Goal: Task Accomplishment & Management: Manage account settings

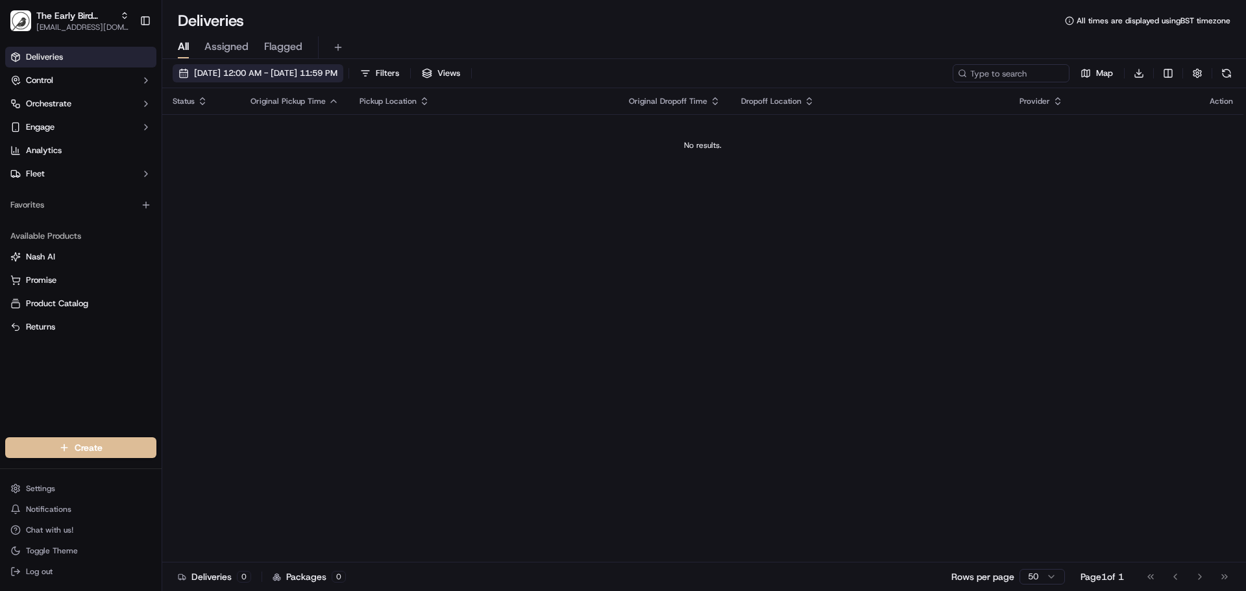
click at [232, 74] on span "[DATE] 12:00 AM - [DATE] 11:59 PM" at bounding box center [265, 73] width 143 height 12
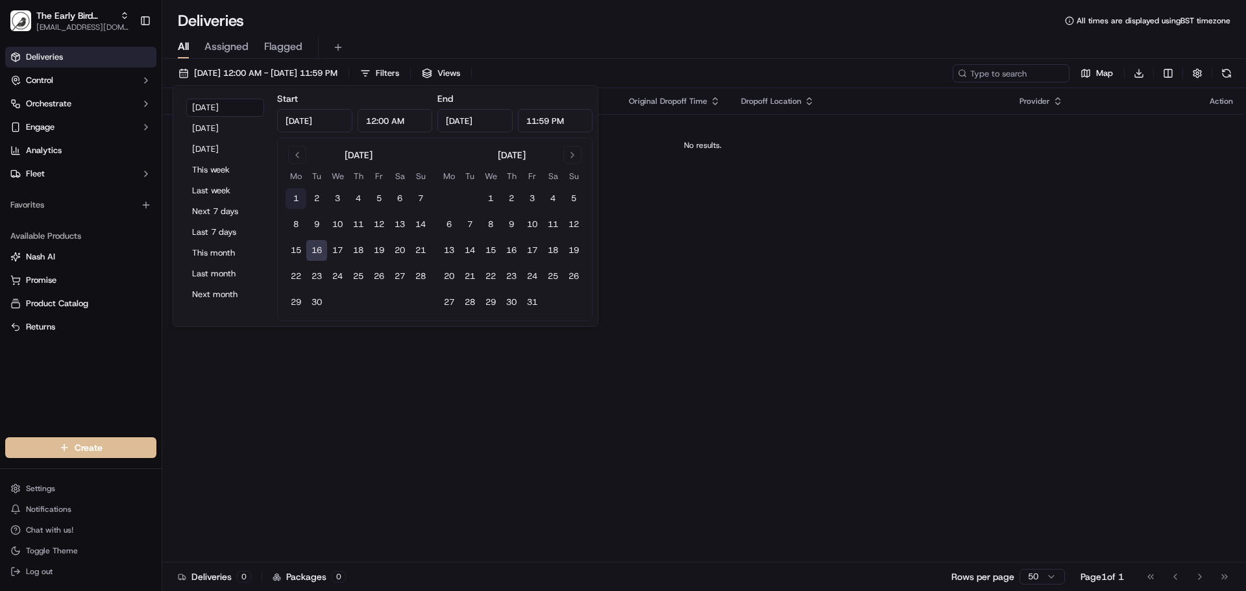
click at [291, 198] on button "1" at bounding box center [296, 198] width 21 height 21
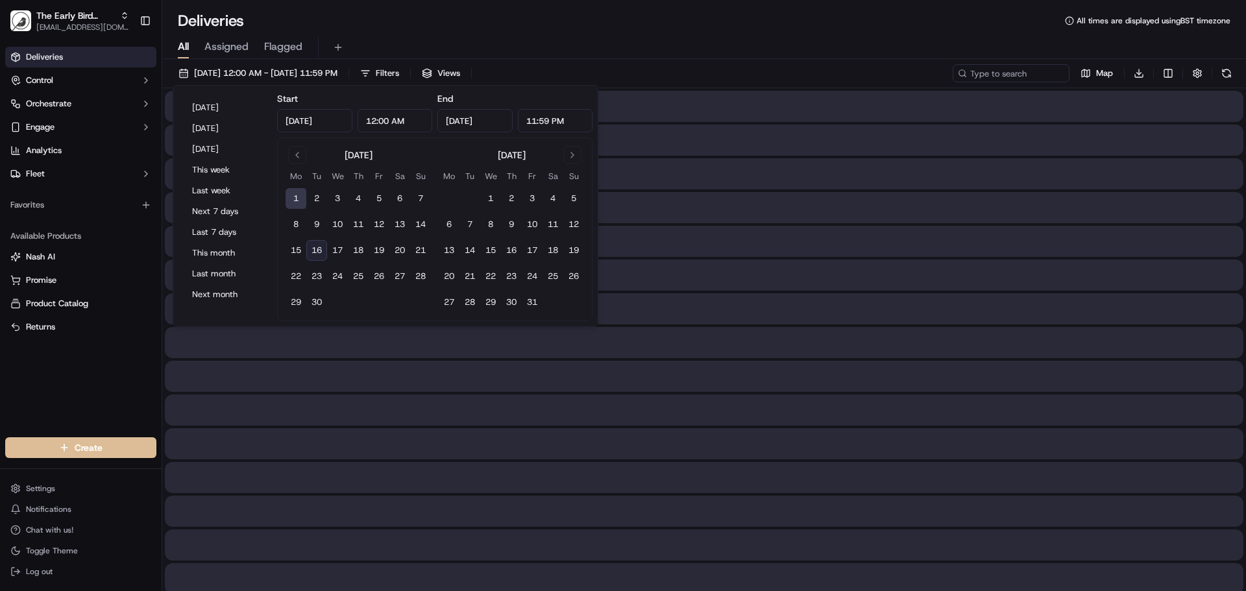
type input "[DATE]"
click at [316, 293] on button "30" at bounding box center [316, 302] width 21 height 21
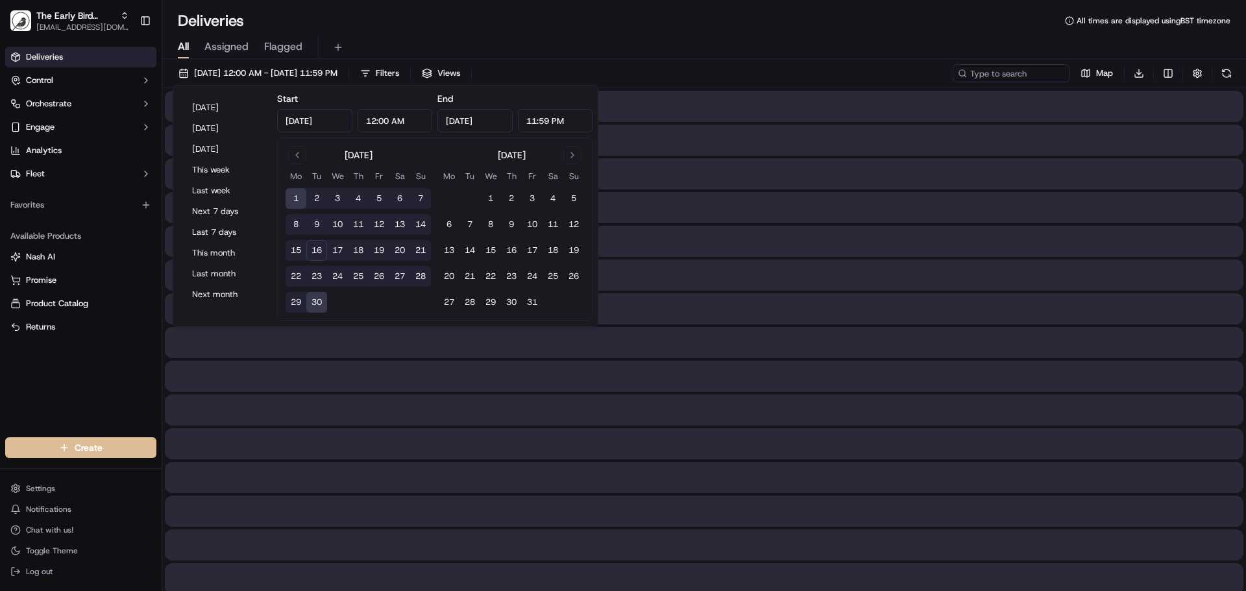
type input "[DATE]"
click at [485, 28] on div "Deliveries All times are displayed using BST timezone" at bounding box center [704, 20] width 1084 height 21
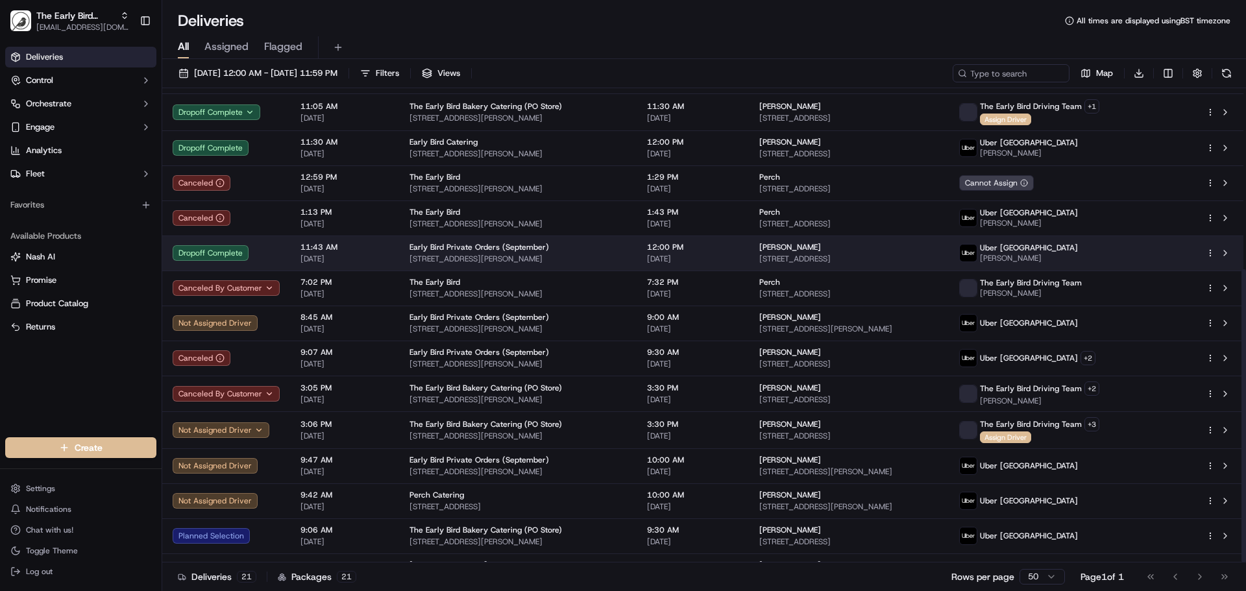
scroll to position [293, 0]
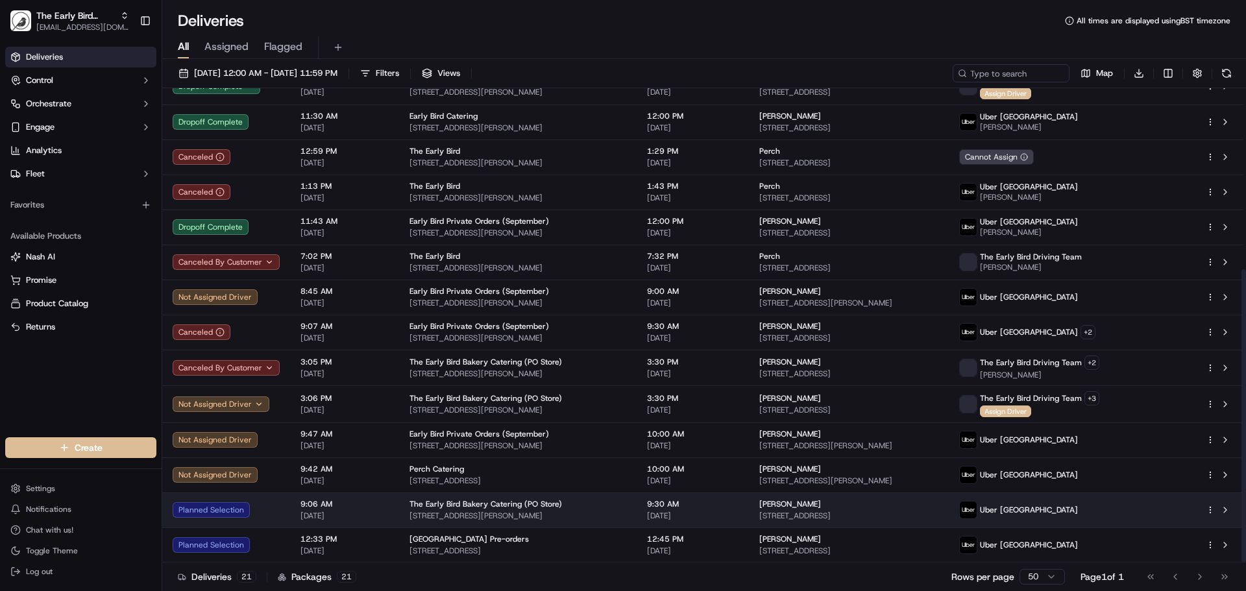
click at [626, 513] on span "[STREET_ADDRESS][PERSON_NAME]" at bounding box center [518, 516] width 217 height 10
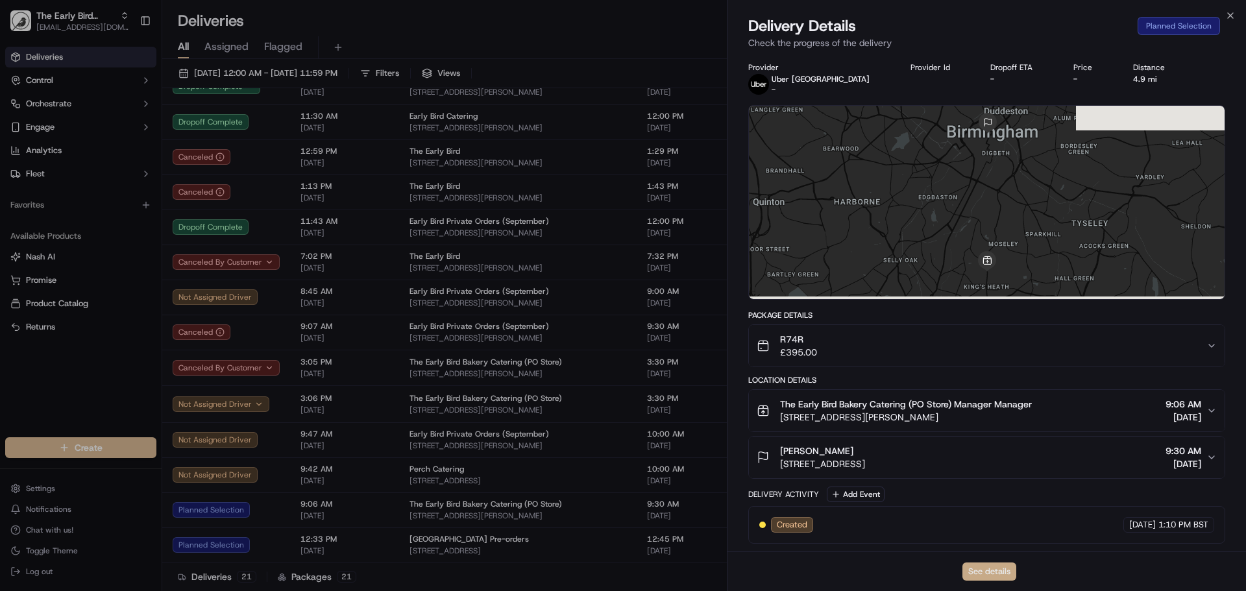
click at [991, 574] on button "See details" at bounding box center [989, 572] width 54 height 18
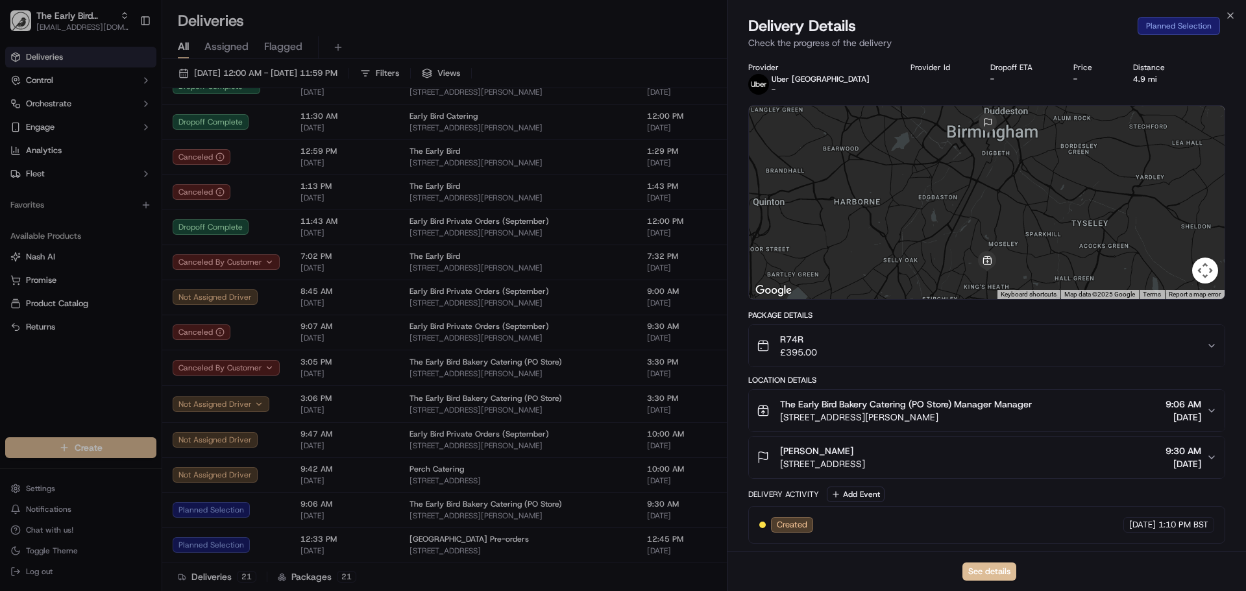
click at [1236, 11] on div "Close Delivery Details Planned Selection Check the progress of the delivery Pro…" at bounding box center [986, 295] width 519 height 591
click at [1234, 13] on icon "button" at bounding box center [1230, 15] width 10 height 10
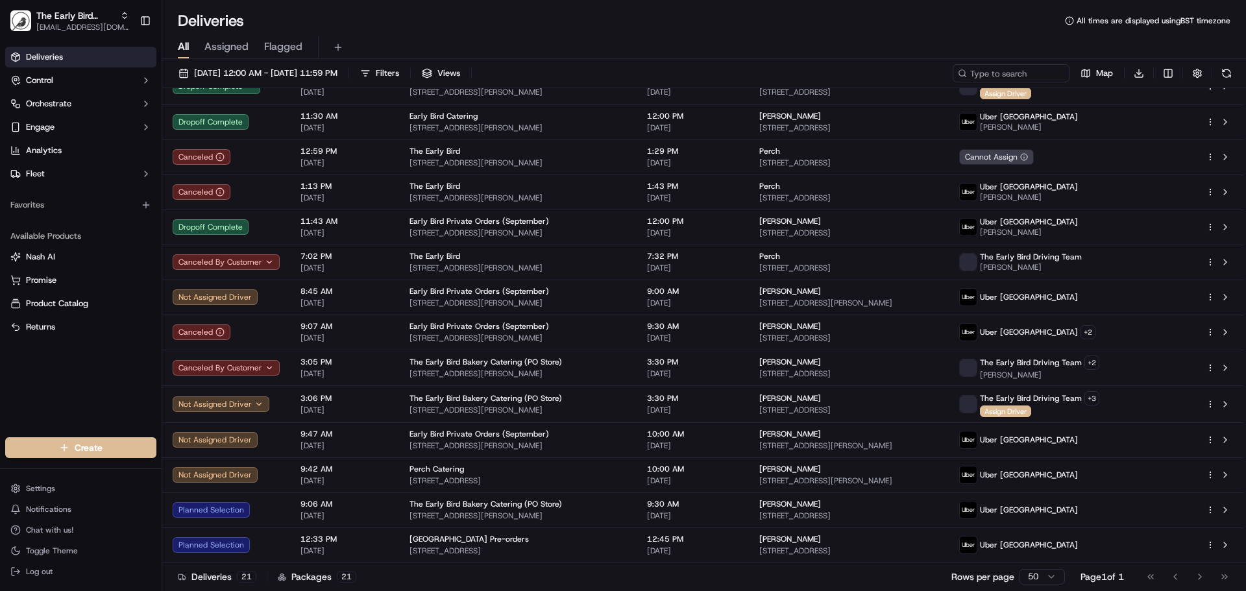
click at [68, 59] on link "Deliveries" at bounding box center [80, 57] width 151 height 21
click at [82, 80] on button "Control" at bounding box center [80, 80] width 151 height 21
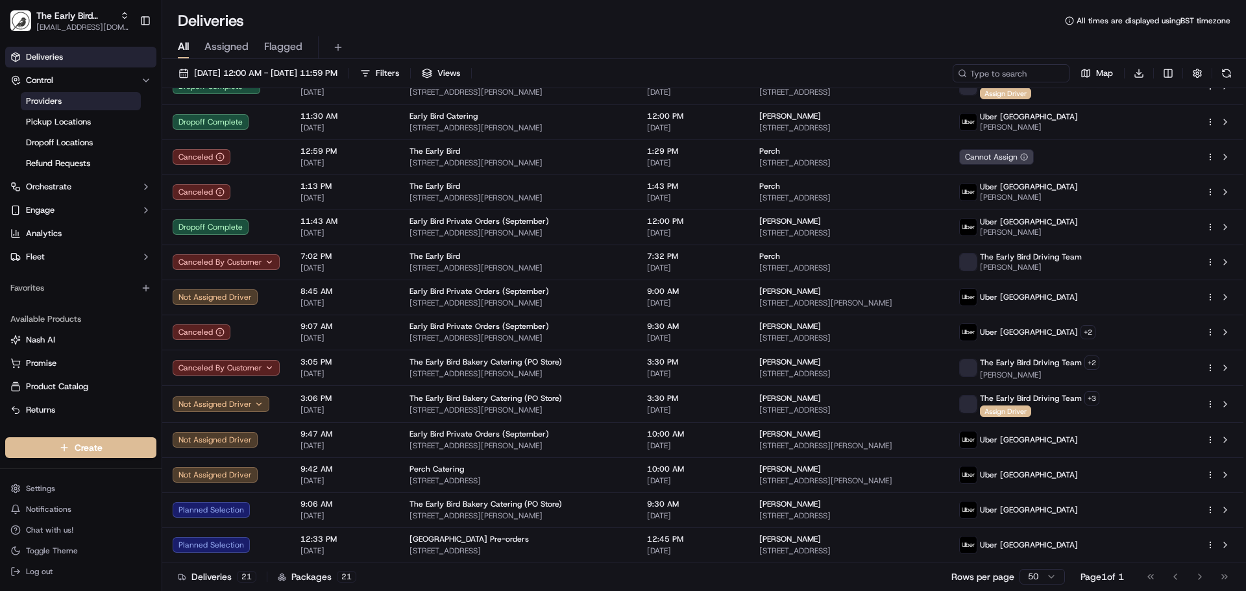
click at [51, 95] on link "Providers" at bounding box center [81, 101] width 120 height 18
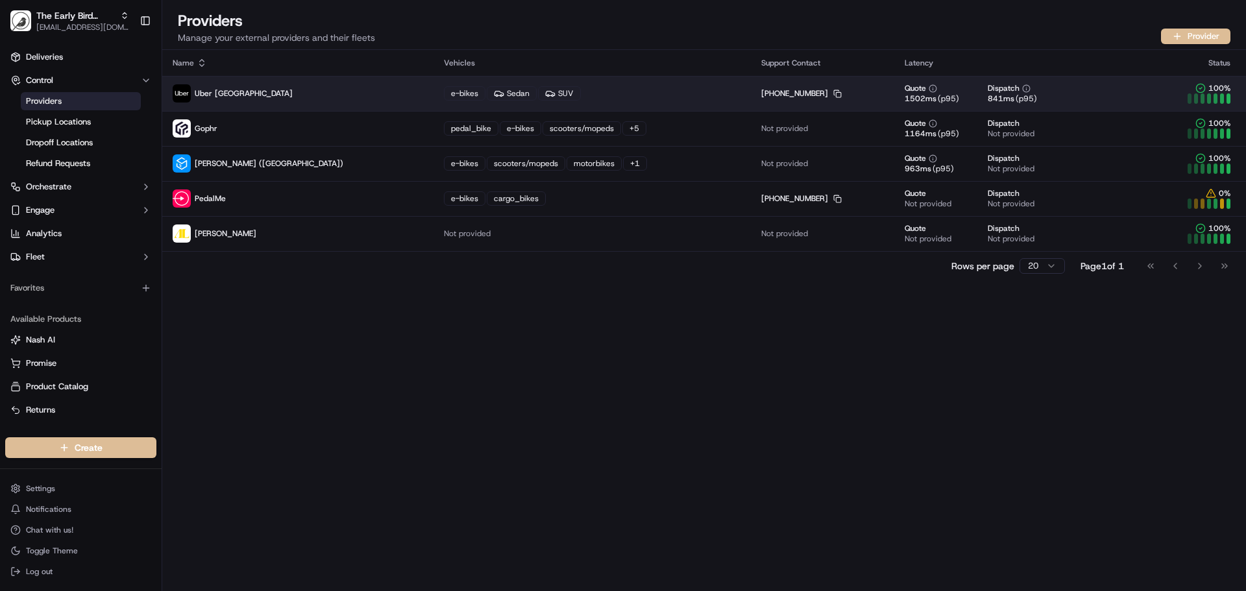
click at [577, 92] on div "e-bikes Sedan SUV" at bounding box center [592, 93] width 297 height 14
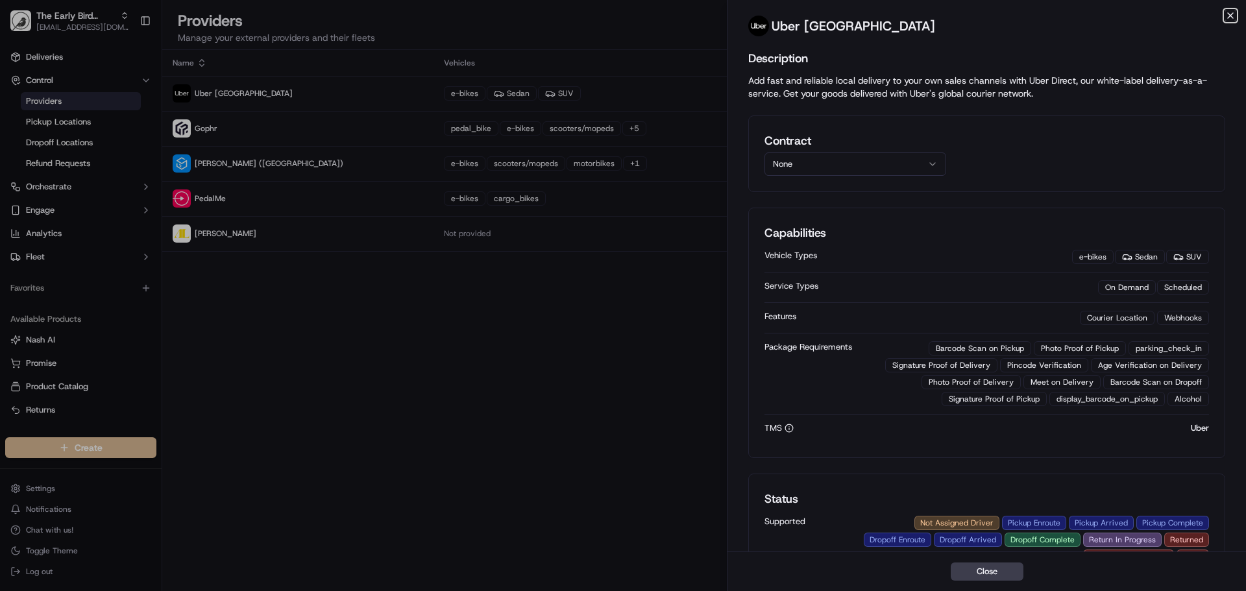
click at [1231, 16] on icon "button" at bounding box center [1230, 15] width 5 height 5
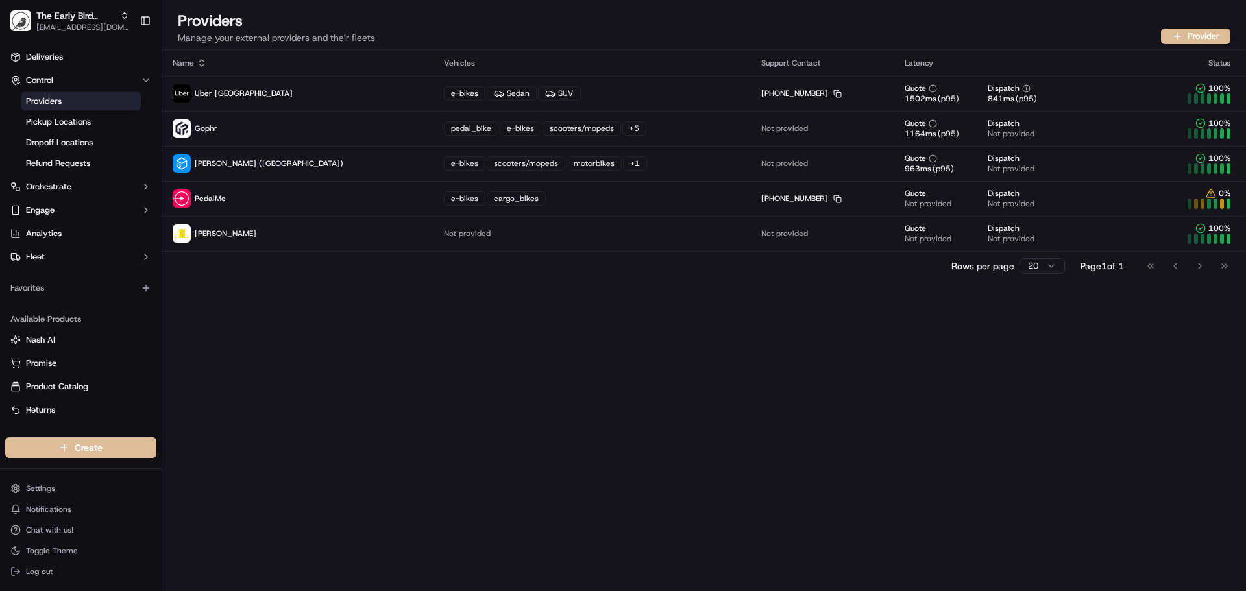
click at [864, 342] on div "Name Vehicles Support Contact Latency Status Uber [GEOGRAPHIC_DATA] e-bikes Sed…" at bounding box center [704, 320] width 1084 height 541
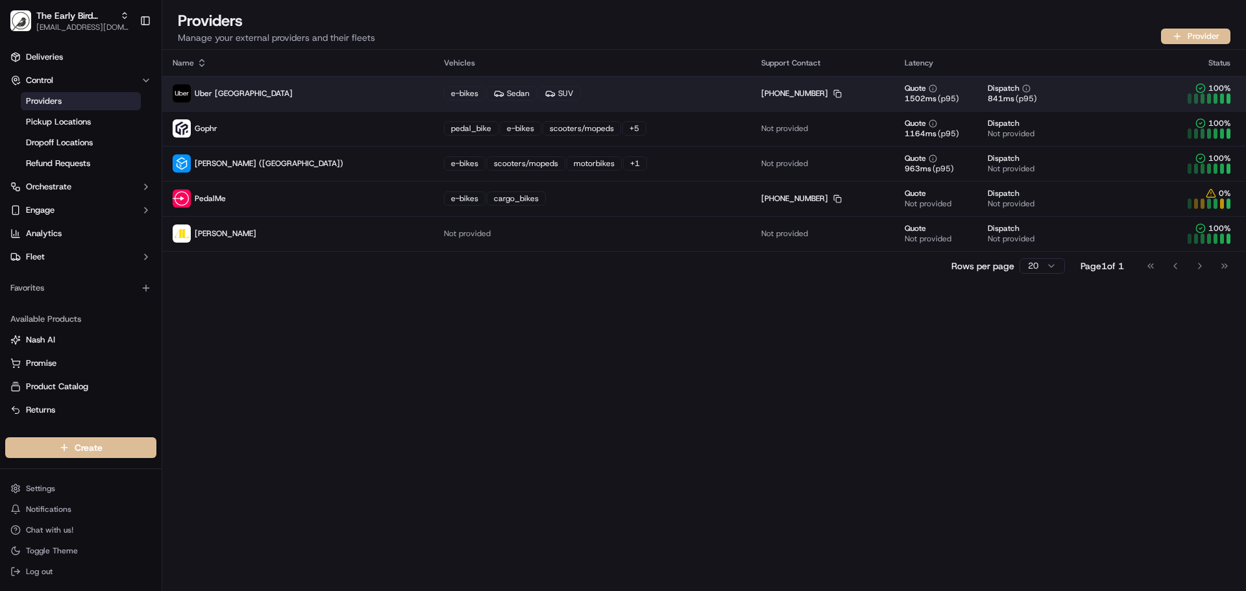
click at [800, 90] on td "[PHONE_NUMBER] Copy [PHONE_NUMBER]" at bounding box center [822, 93] width 143 height 35
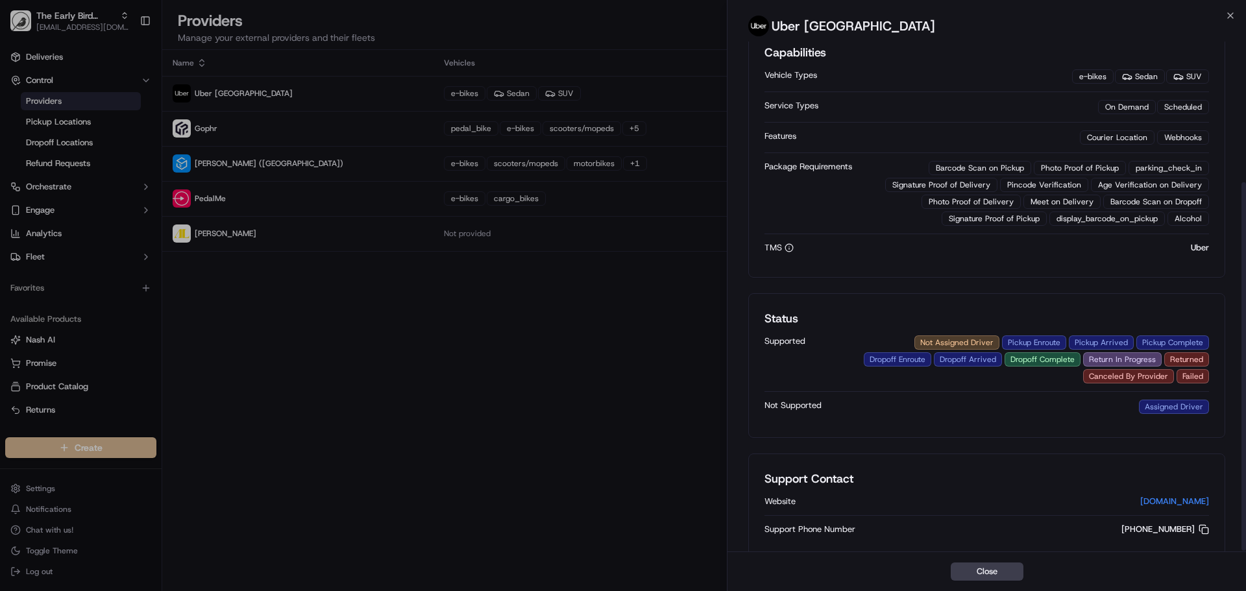
scroll to position [195, 0]
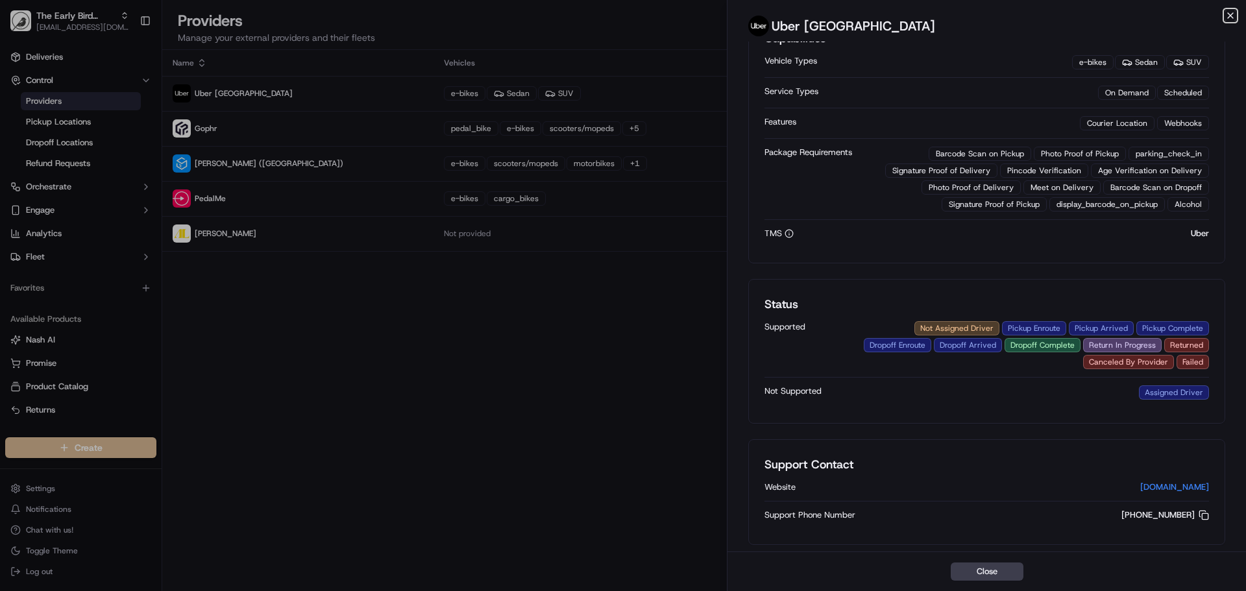
click at [1232, 16] on icon "button" at bounding box center [1230, 15] width 10 height 10
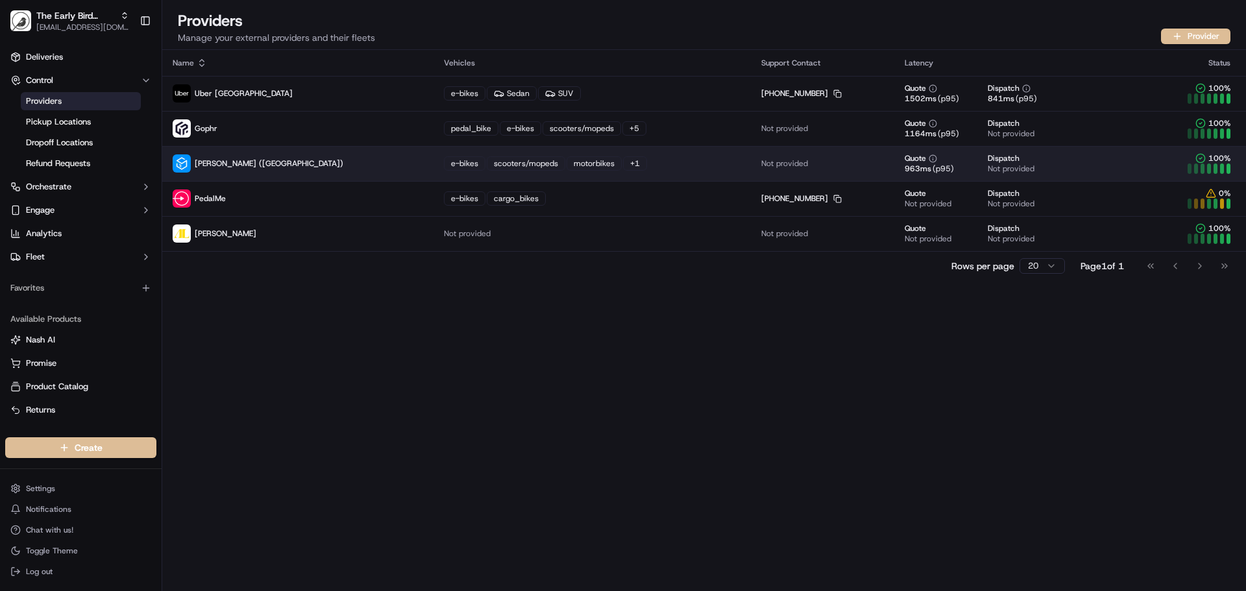
click at [570, 163] on div "e-bikes scooters/mopeds motorbikes + 1" at bounding box center [592, 163] width 297 height 14
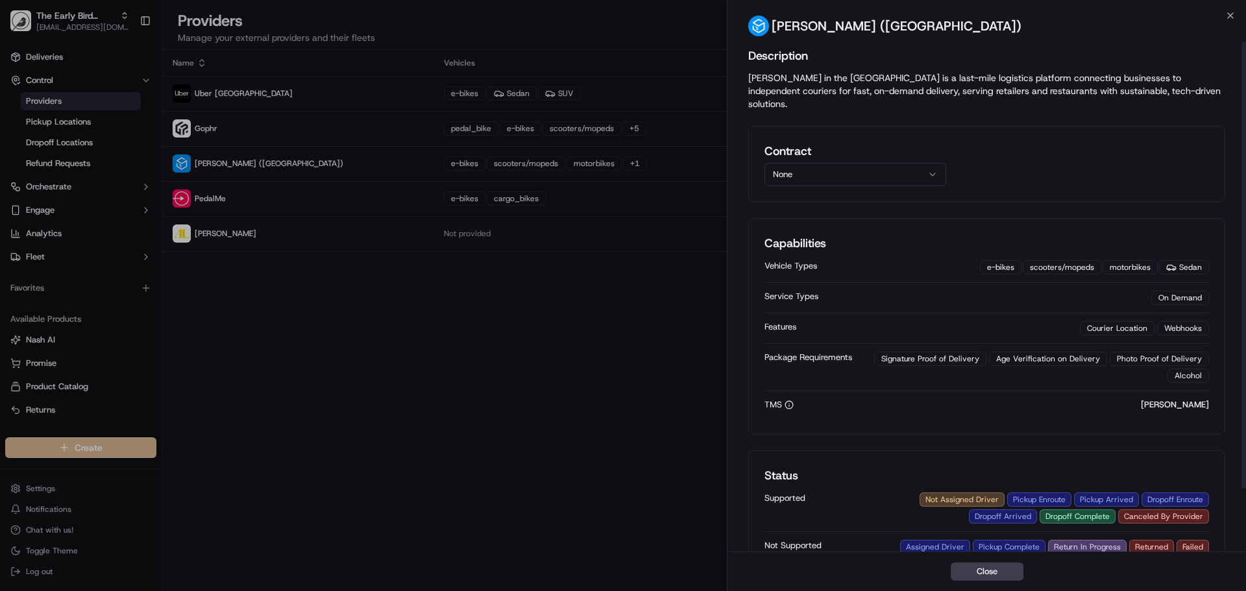
scroll to position [0, 0]
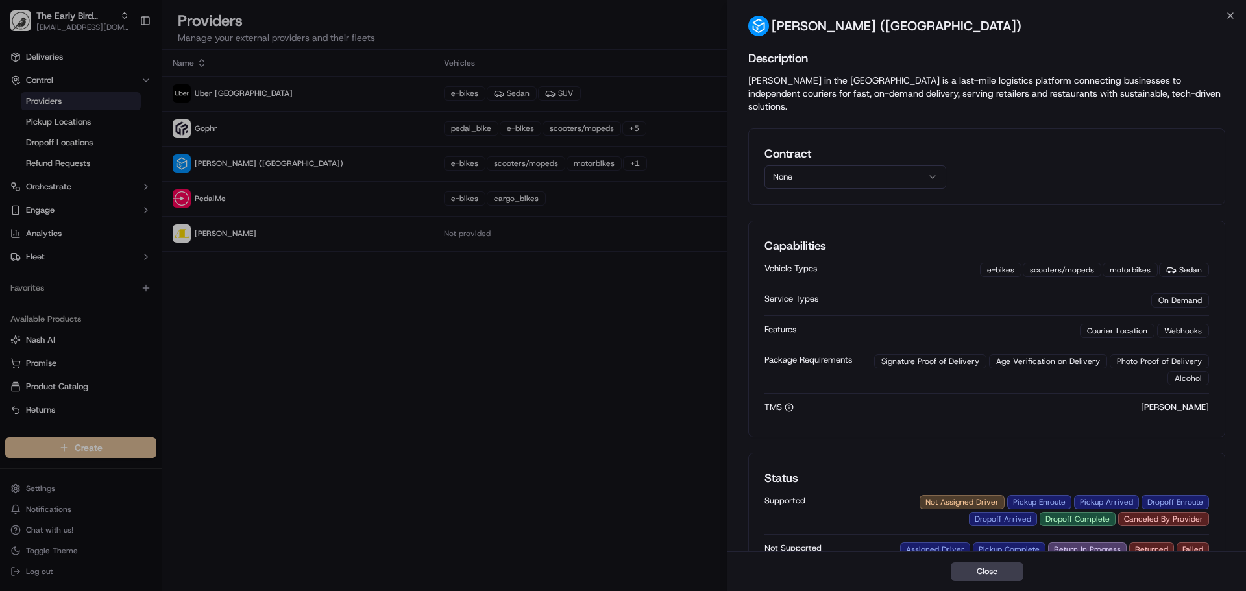
click at [869, 165] on button "None" at bounding box center [855, 176] width 182 height 23
click at [1042, 147] on div "Contract None None [PERSON_NAME]" at bounding box center [986, 167] width 445 height 44
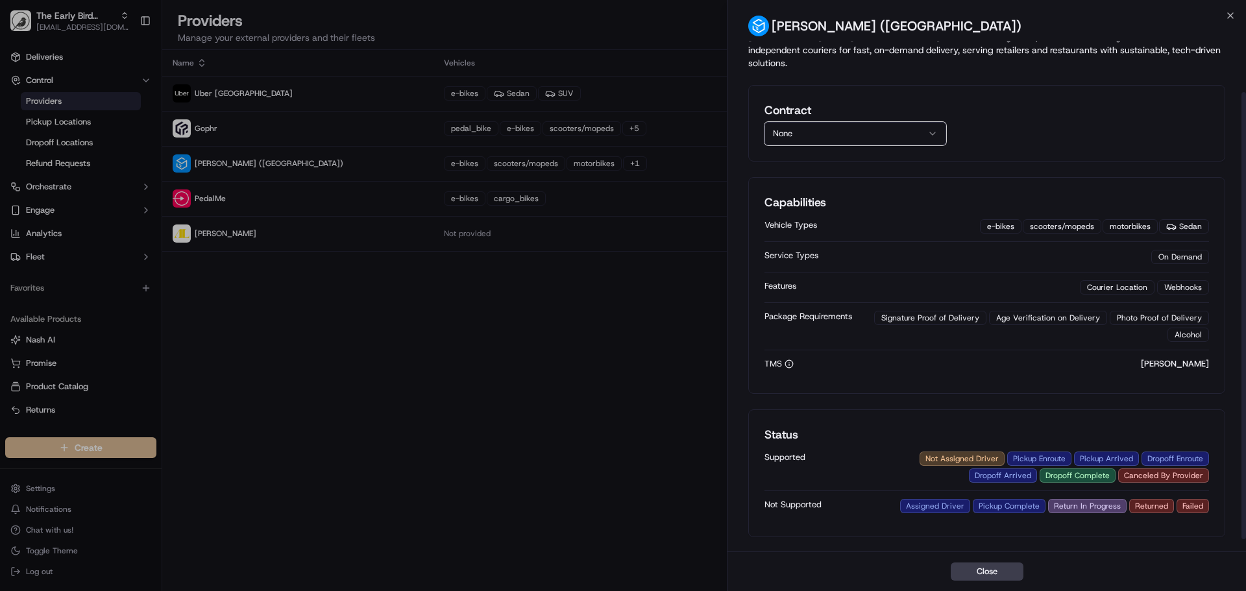
scroll to position [65, 0]
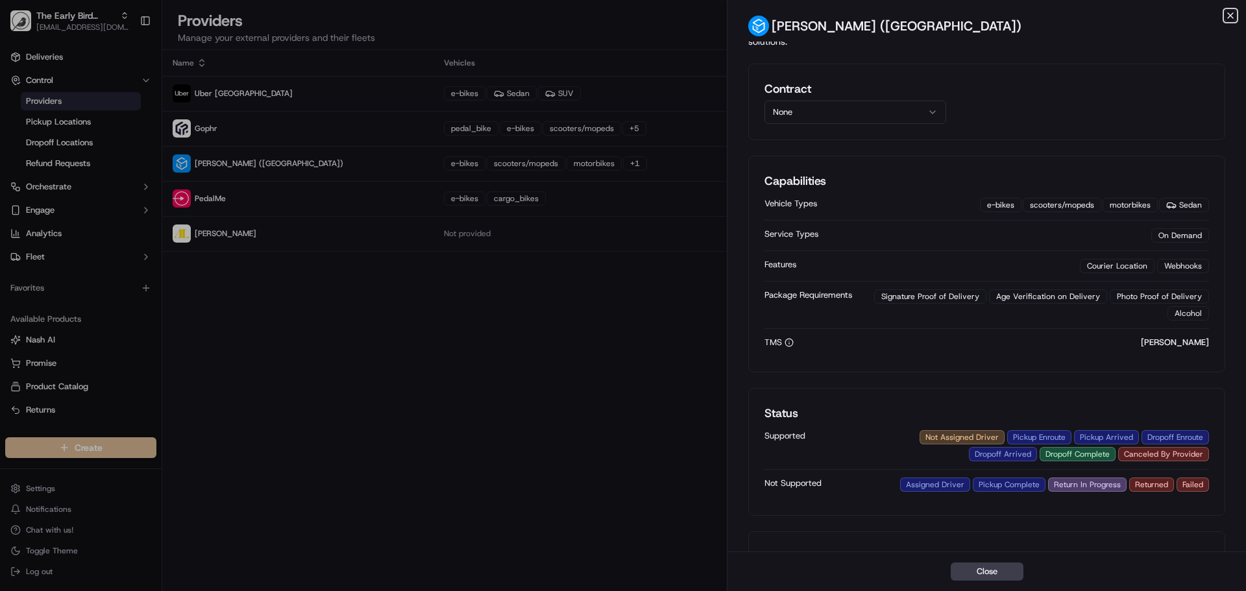
click at [1229, 14] on icon "button" at bounding box center [1230, 15] width 5 height 5
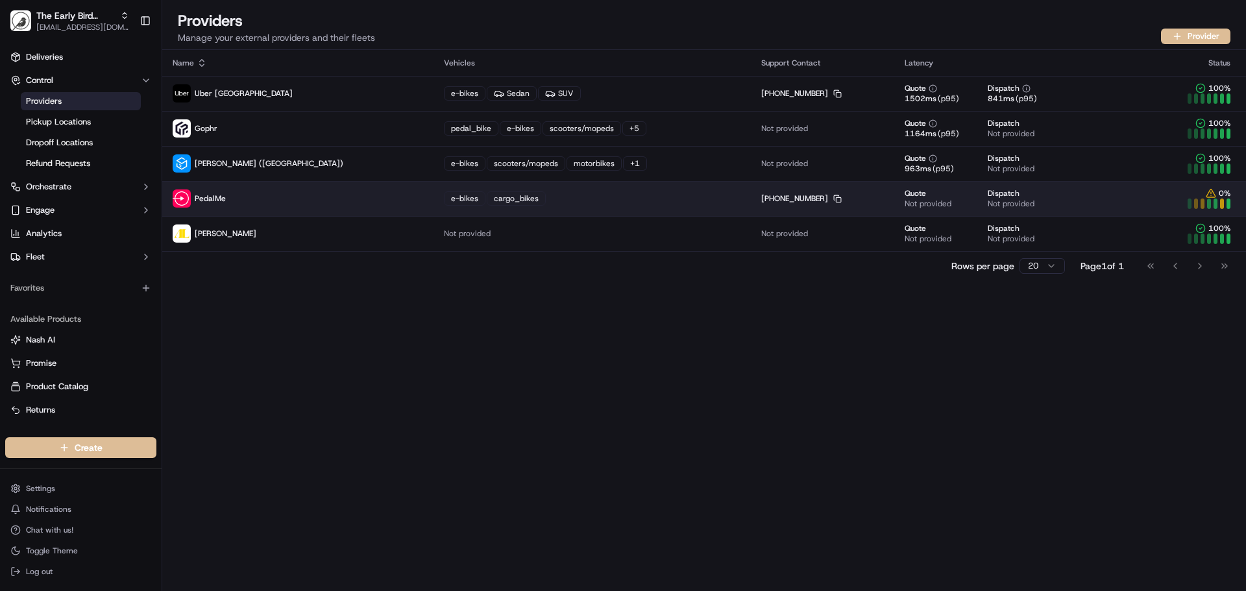
click at [507, 204] on div "e-bikes cargo_bikes" at bounding box center [592, 198] width 297 height 14
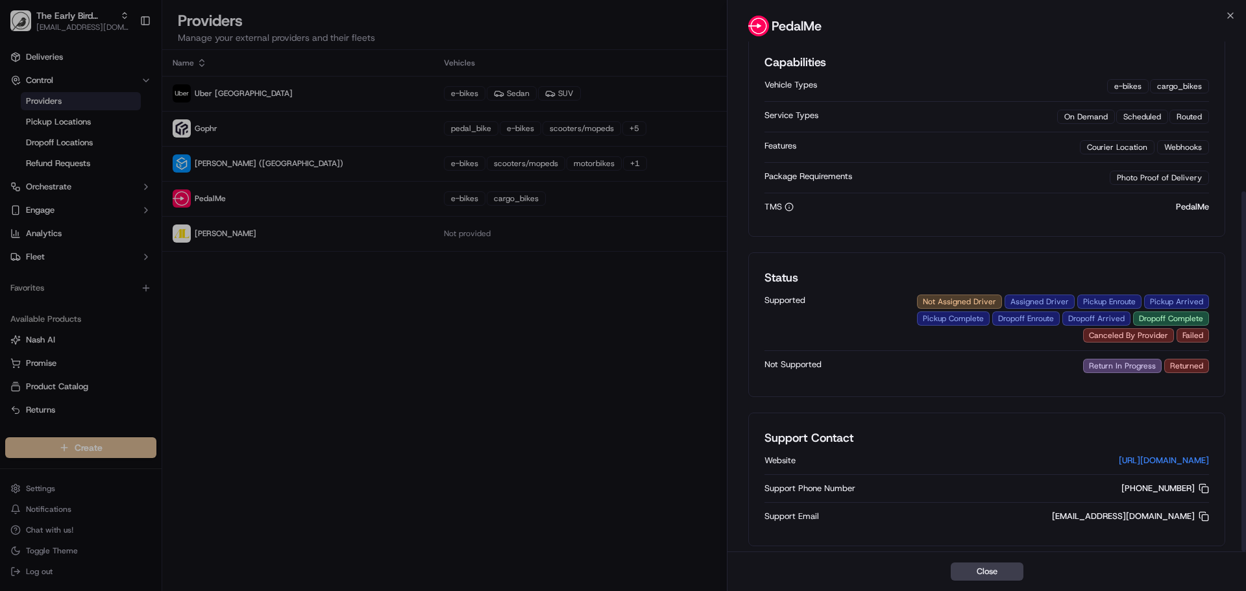
scroll to position [212, 0]
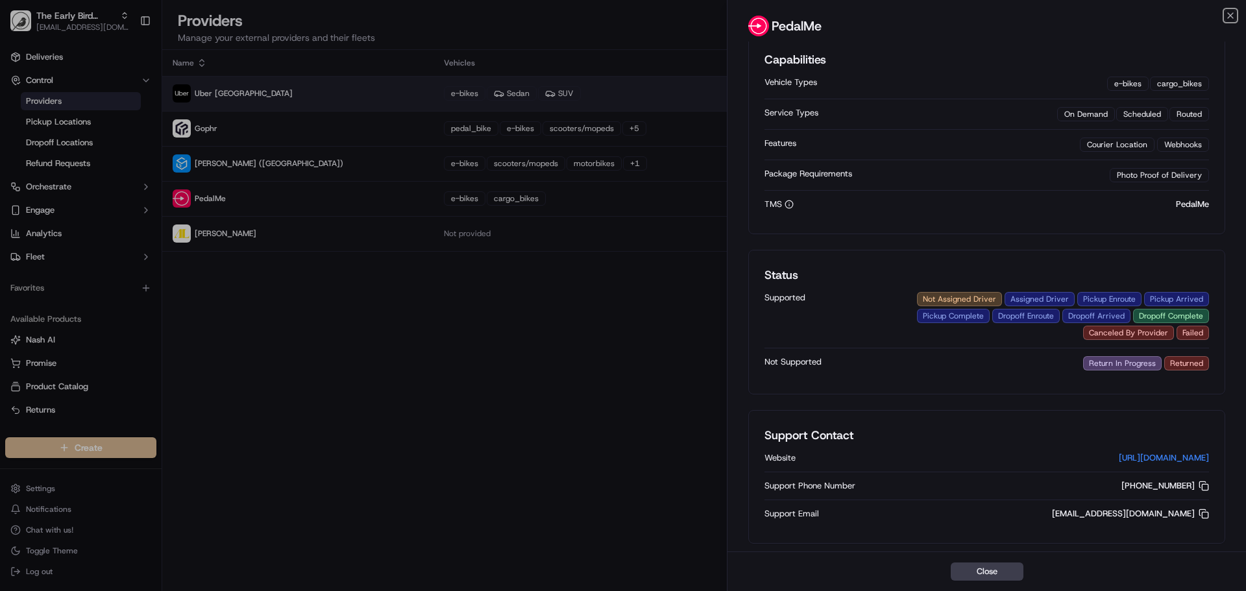
drag, startPoint x: 1227, startPoint y: 15, endPoint x: 960, endPoint y: 82, distance: 275.1
click at [1228, 15] on icon "button" at bounding box center [1230, 15] width 10 height 10
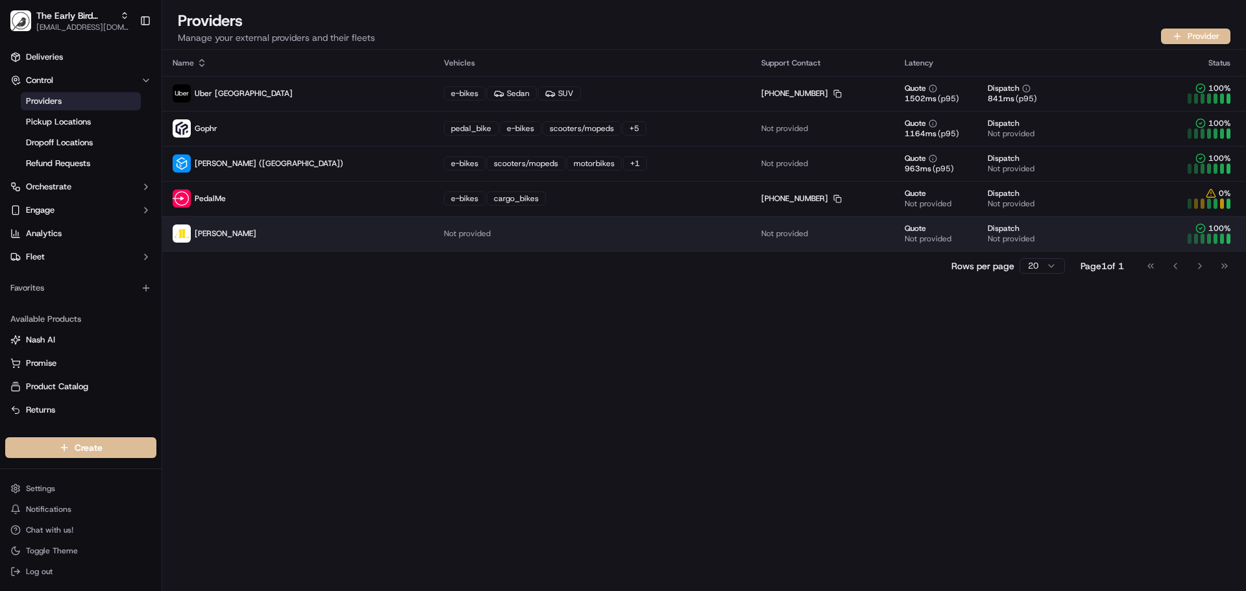
click at [554, 232] on td "Not provided" at bounding box center [592, 233] width 317 height 35
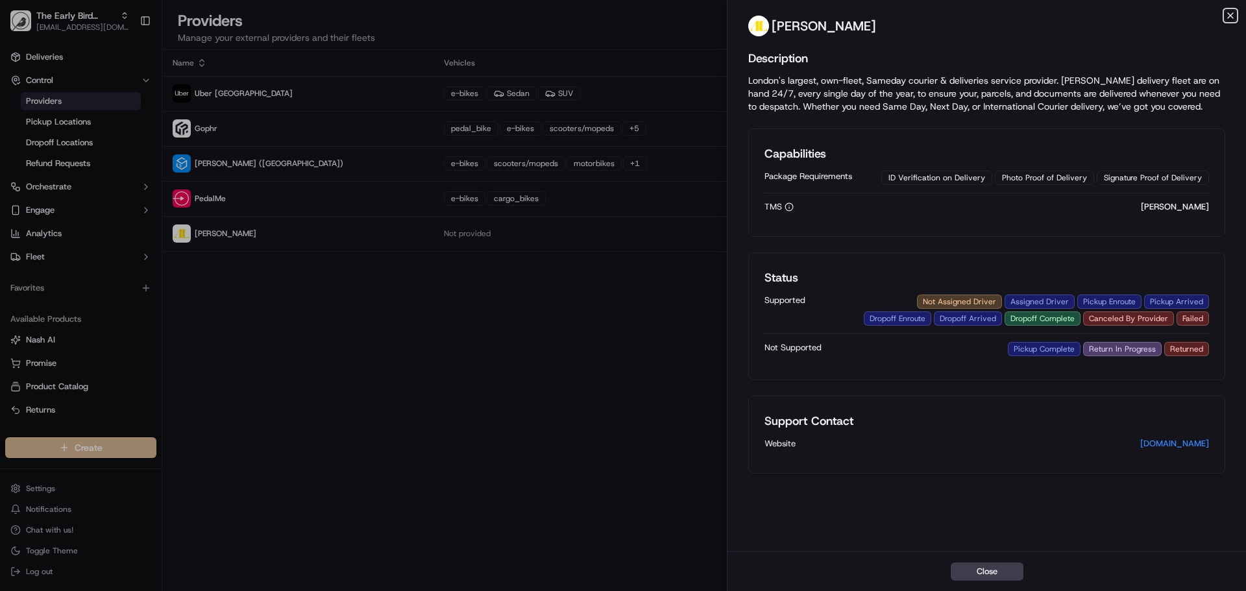
click at [1232, 12] on icon "button" at bounding box center [1230, 15] width 10 height 10
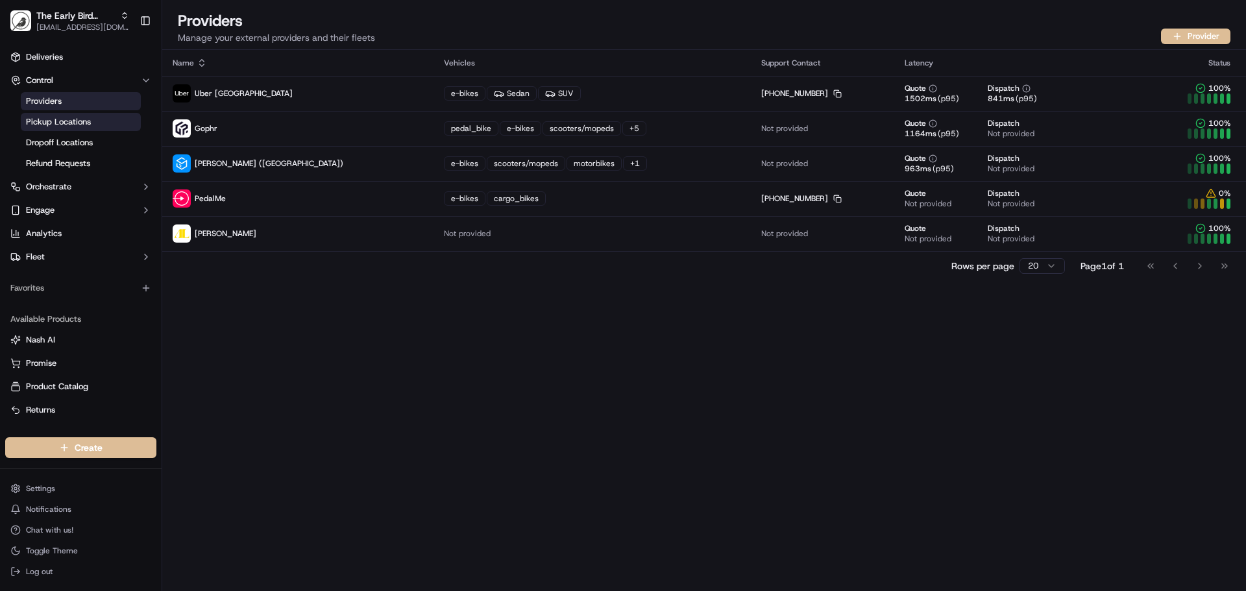
click at [96, 123] on link "Pickup Locations" at bounding box center [81, 122] width 120 height 18
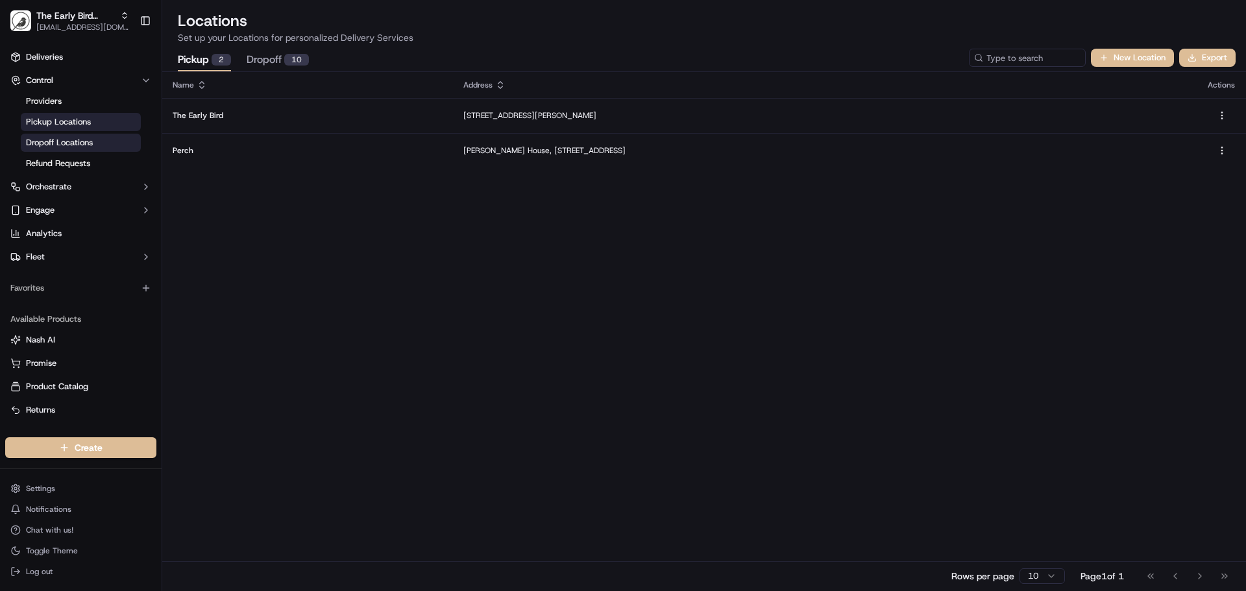
click at [88, 146] on span "Dropoff Locations" at bounding box center [59, 143] width 67 height 12
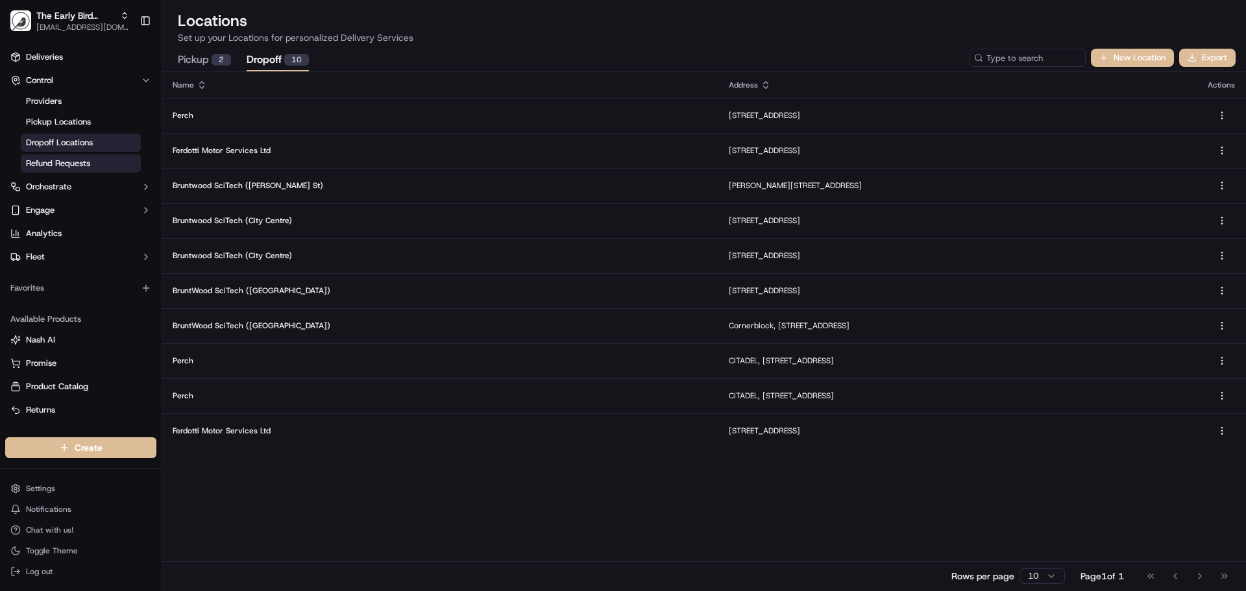
click at [86, 166] on span "Refund Requests" at bounding box center [58, 164] width 64 height 12
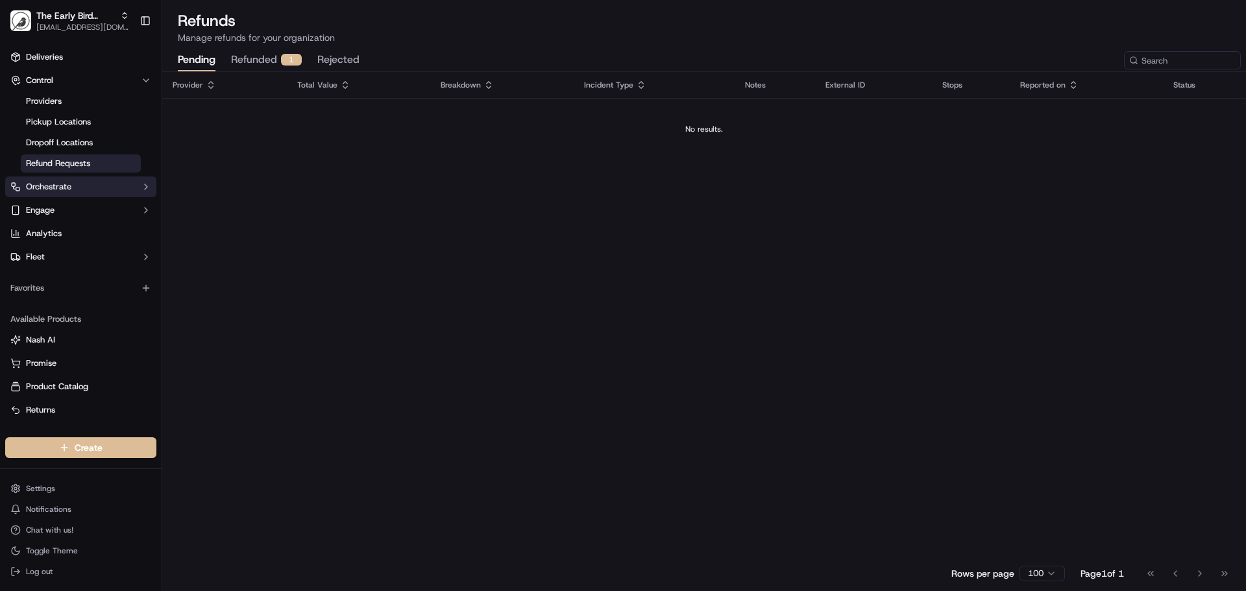
click at [77, 190] on button "Orchestrate" at bounding box center [80, 187] width 151 height 21
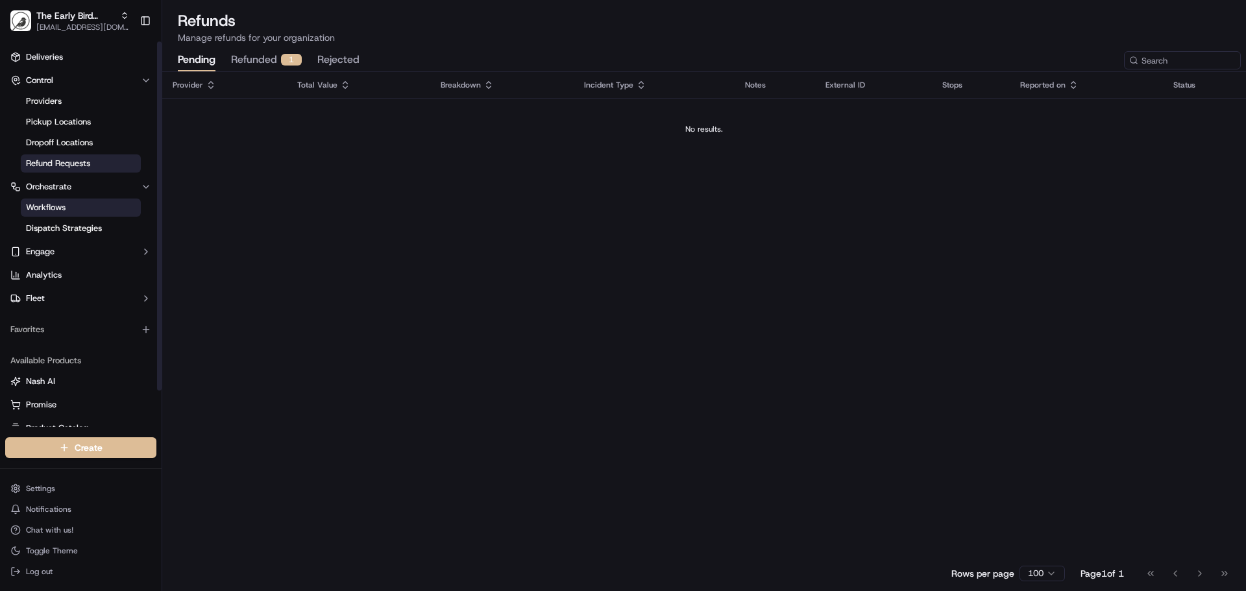
click at [83, 202] on link "Workflows" at bounding box center [81, 208] width 120 height 18
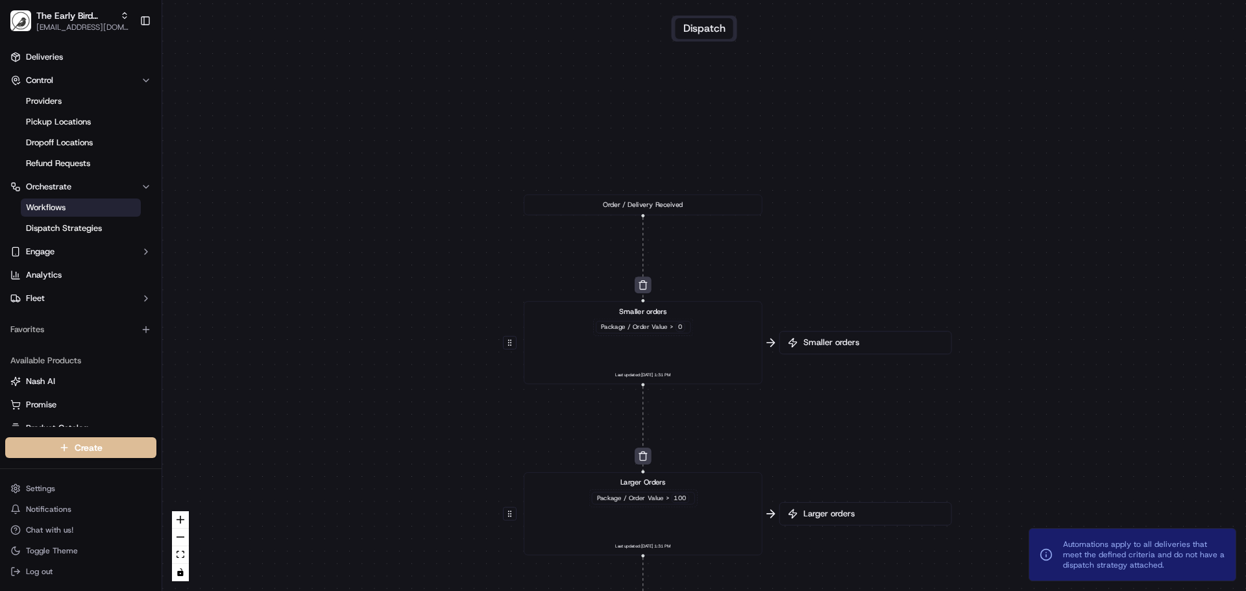
drag, startPoint x: 937, startPoint y: 45, endPoint x: 939, endPoint y: 265, distance: 220.7
click at [939, 265] on div "0 0 0 0 Order / Delivery Received Smaller orders Package / Order Value > 0 Last…" at bounding box center [704, 295] width 1084 height 591
click at [71, 234] on link "Dispatch Strategies" at bounding box center [81, 228] width 120 height 18
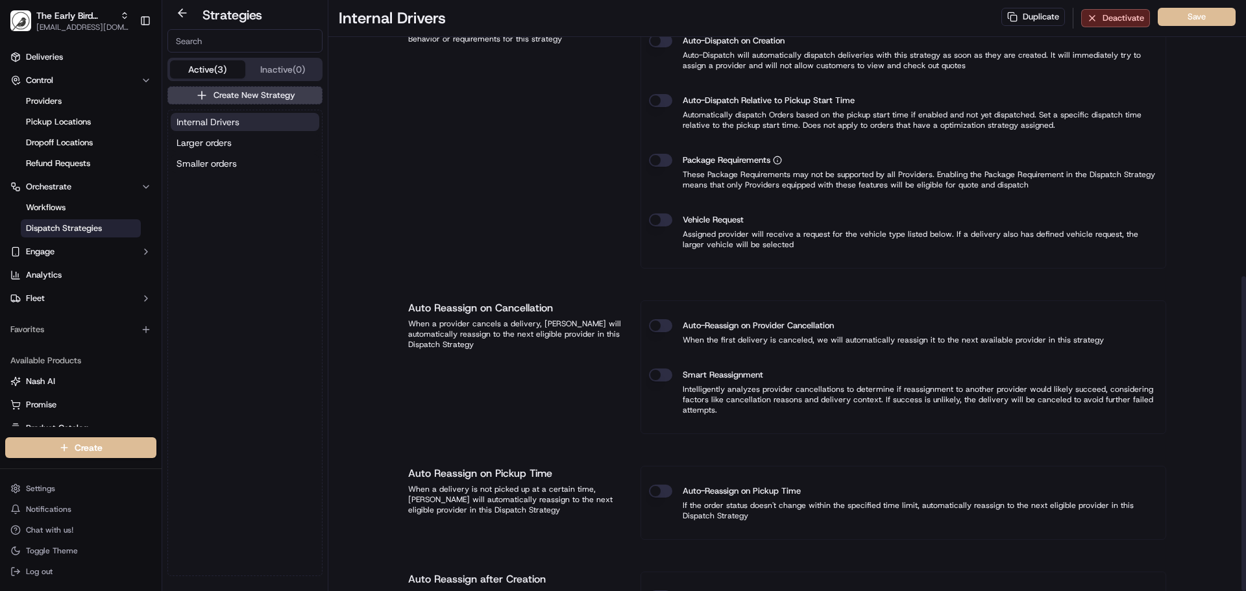
scroll to position [519, 0]
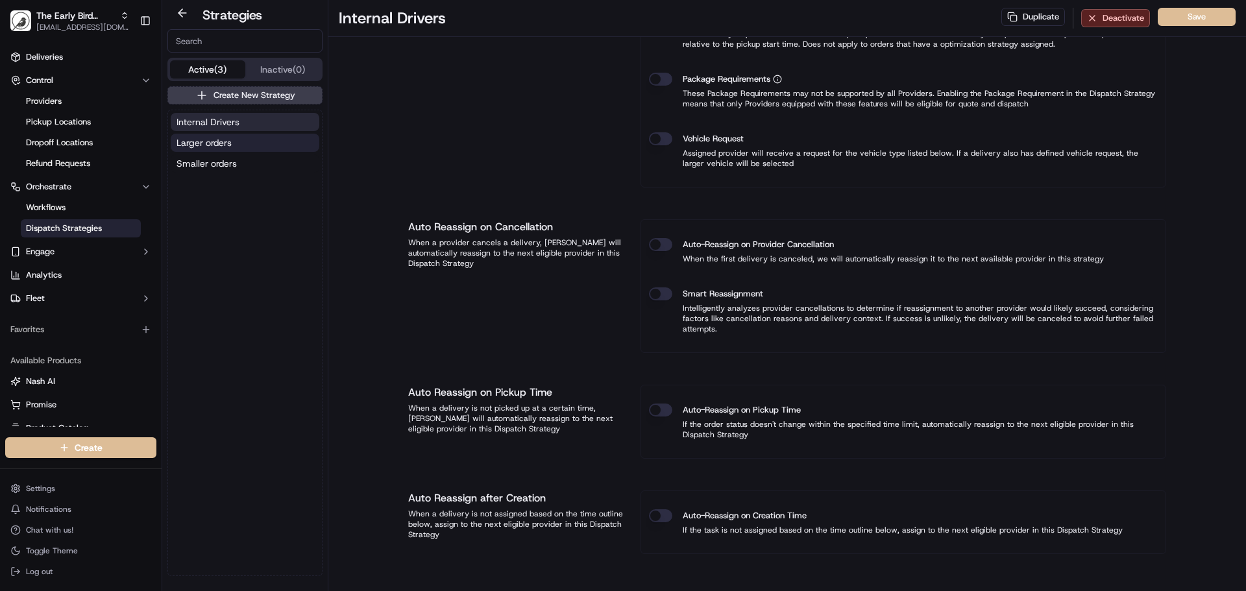
click at [199, 141] on span "Larger orders" at bounding box center [204, 142] width 55 height 13
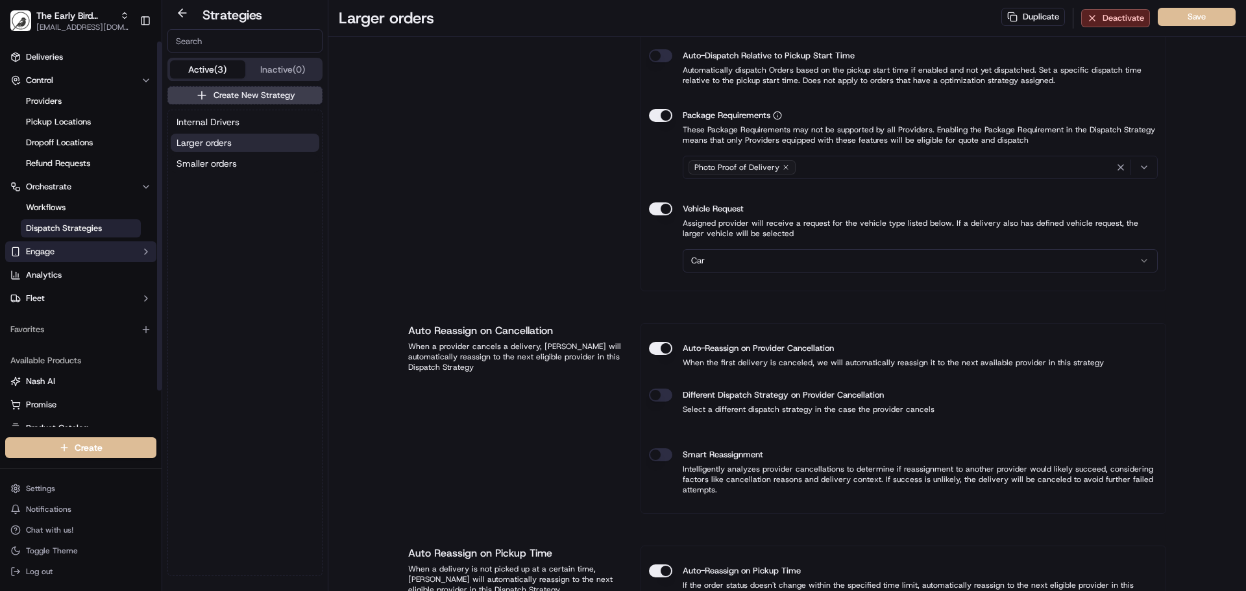
click at [51, 251] on span "Engage" at bounding box center [40, 252] width 29 height 12
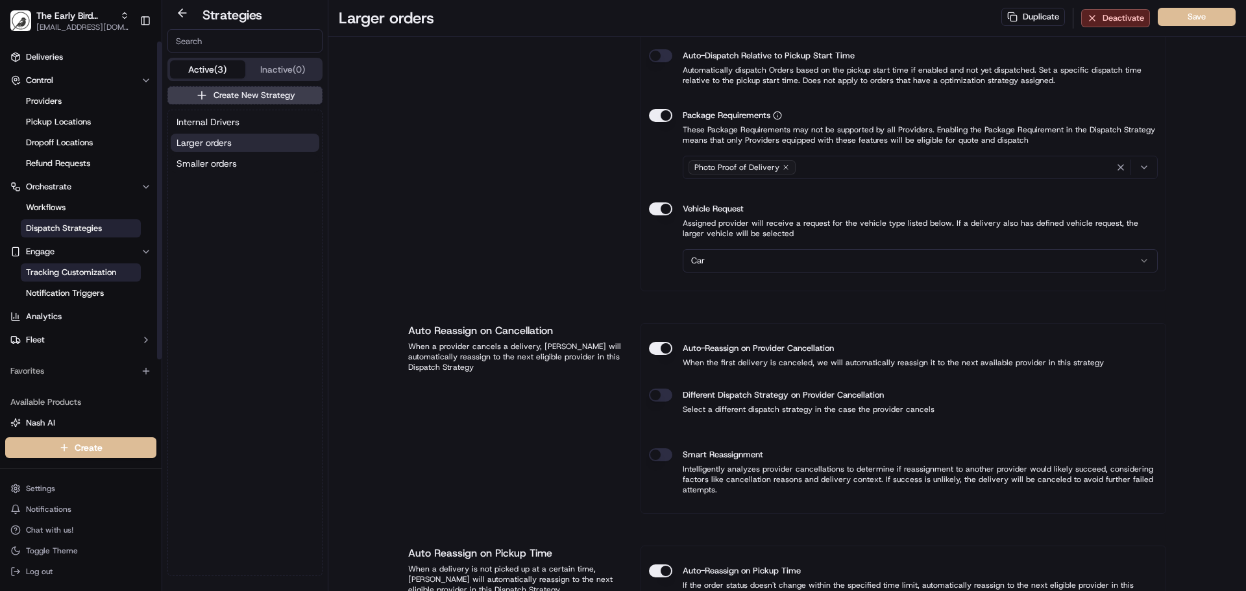
click at [67, 277] on span "Tracking Customization" at bounding box center [71, 273] width 90 height 12
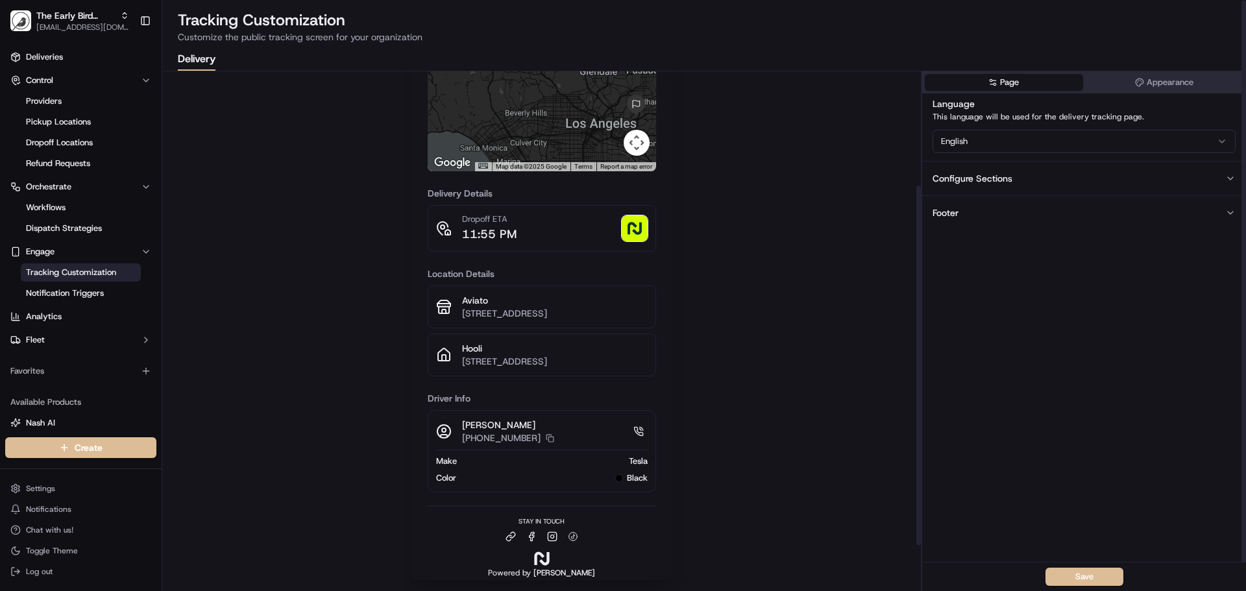
scroll to position [232, 0]
click at [79, 299] on span "Notification Triggers" at bounding box center [65, 293] width 78 height 12
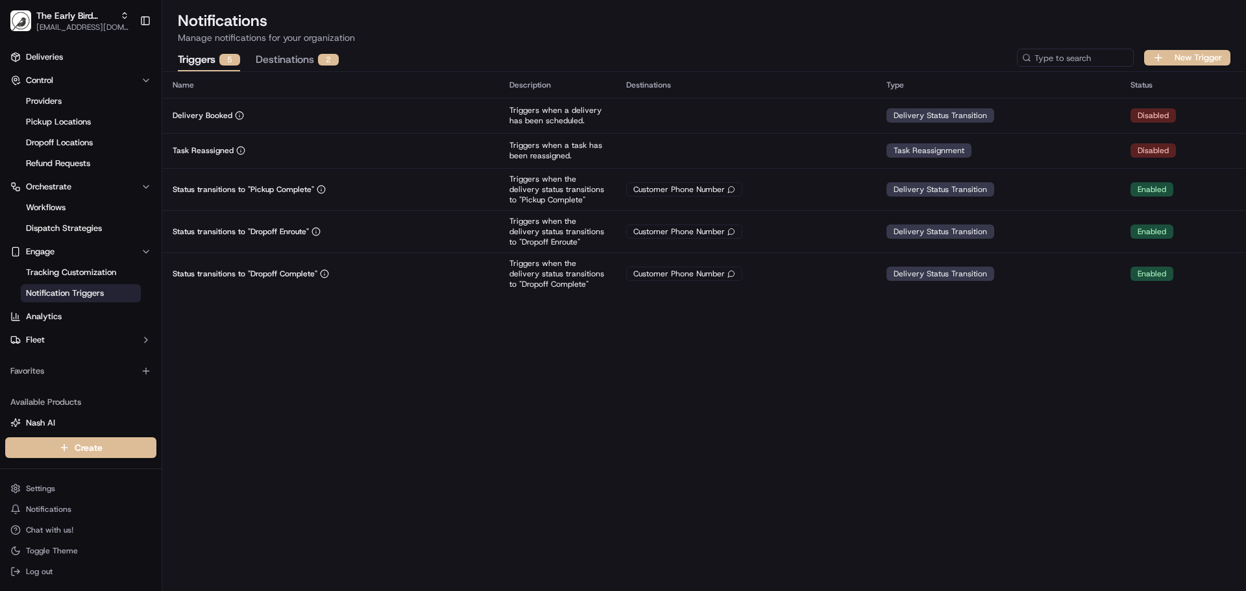
click at [270, 62] on button "Destinations 2" at bounding box center [297, 60] width 83 height 22
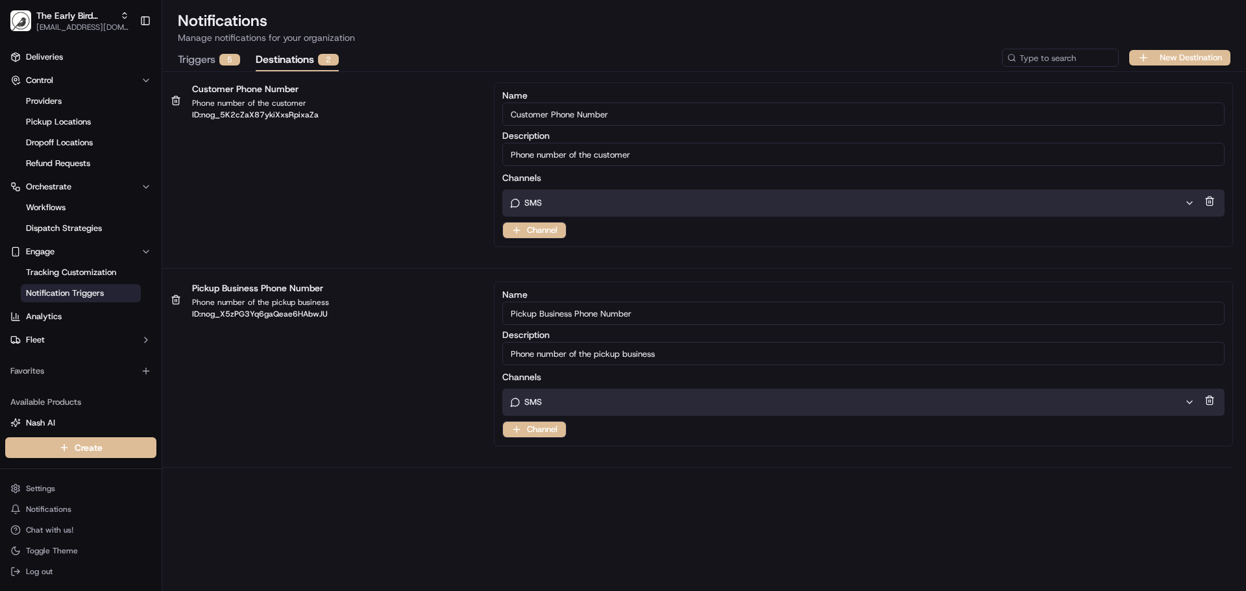
click at [189, 61] on button "Triggers 5" at bounding box center [209, 60] width 62 height 22
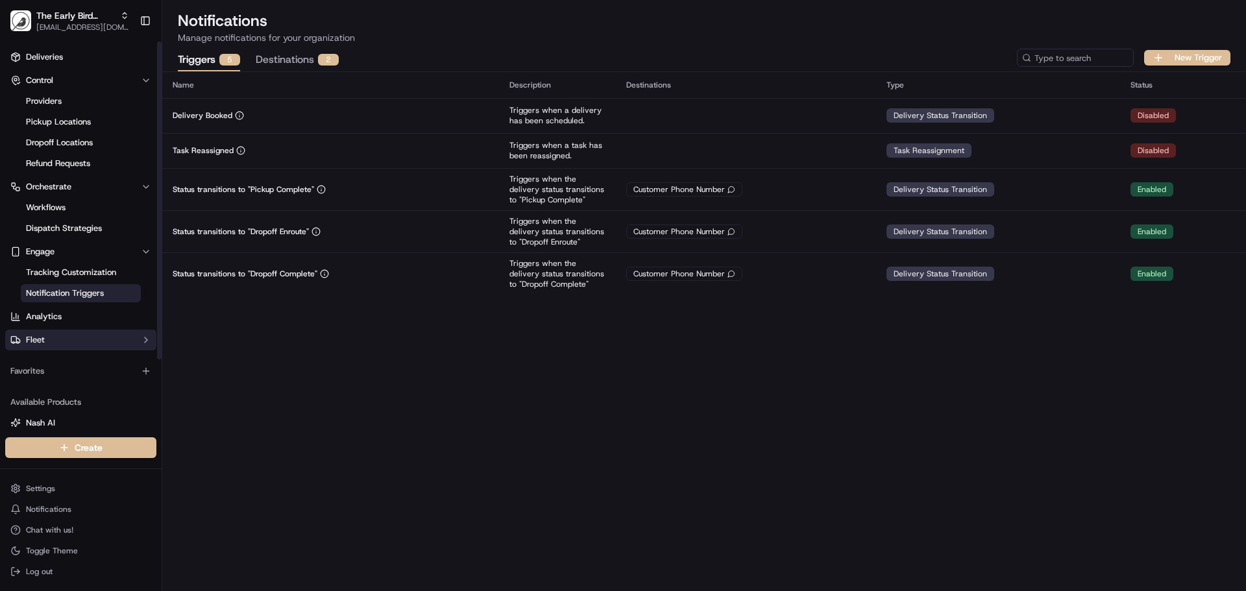
click at [50, 342] on button "Fleet" at bounding box center [80, 340] width 151 height 21
click at [57, 360] on link "Drivers" at bounding box center [81, 361] width 120 height 18
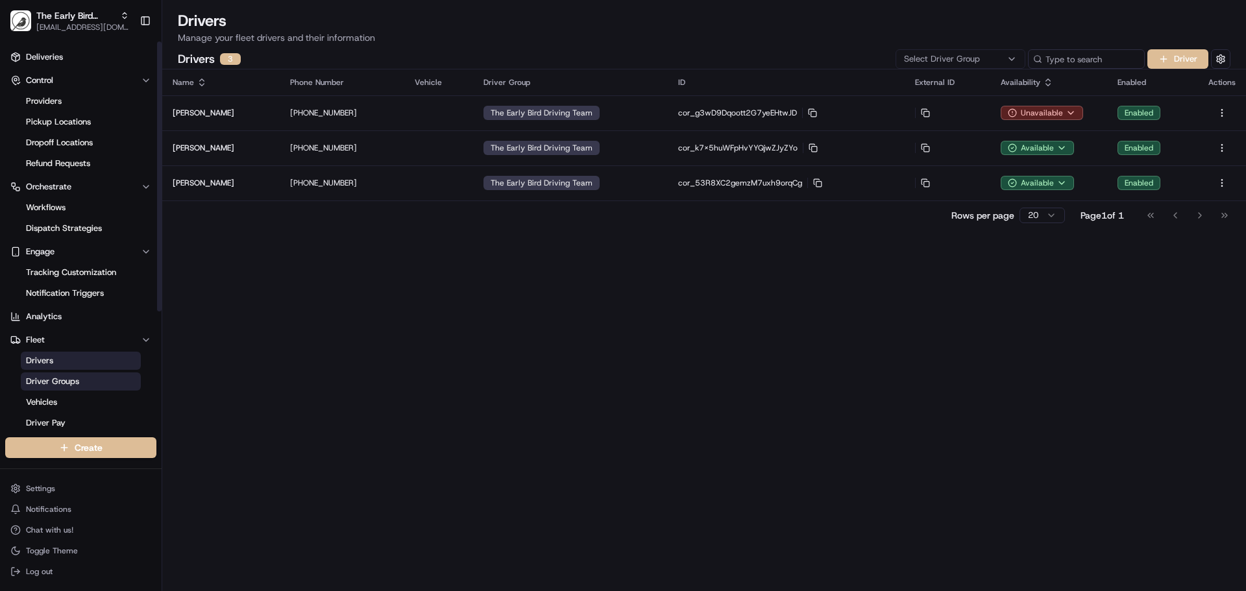
click at [71, 390] on link "Driver Groups" at bounding box center [81, 382] width 120 height 18
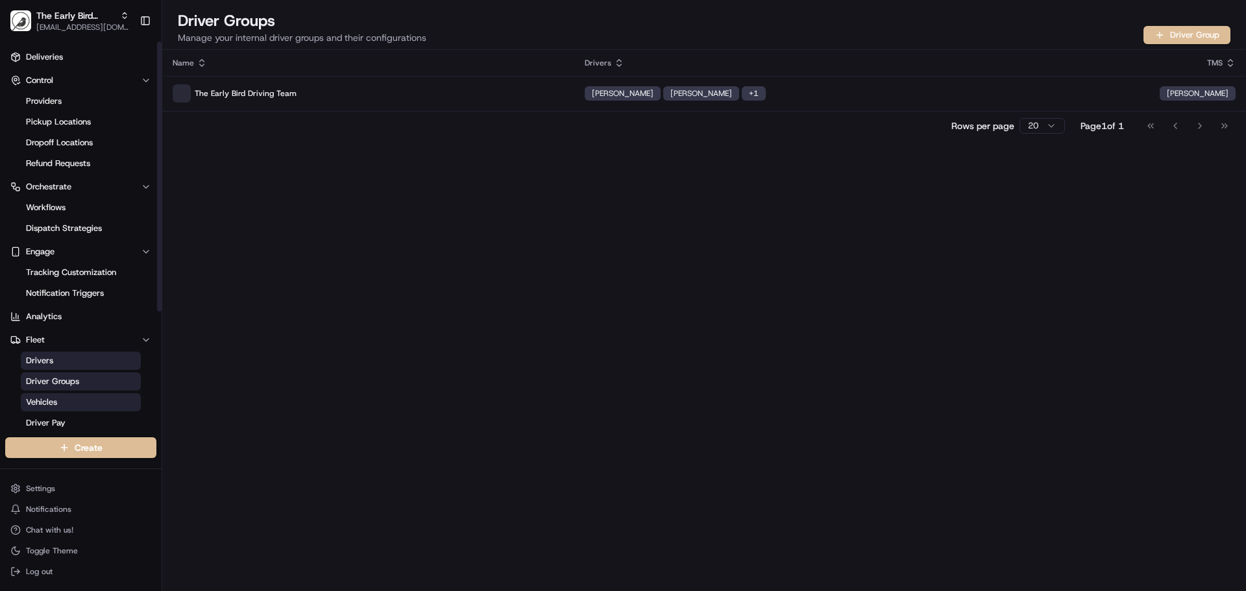
click at [66, 405] on link "Vehicles" at bounding box center [81, 402] width 120 height 18
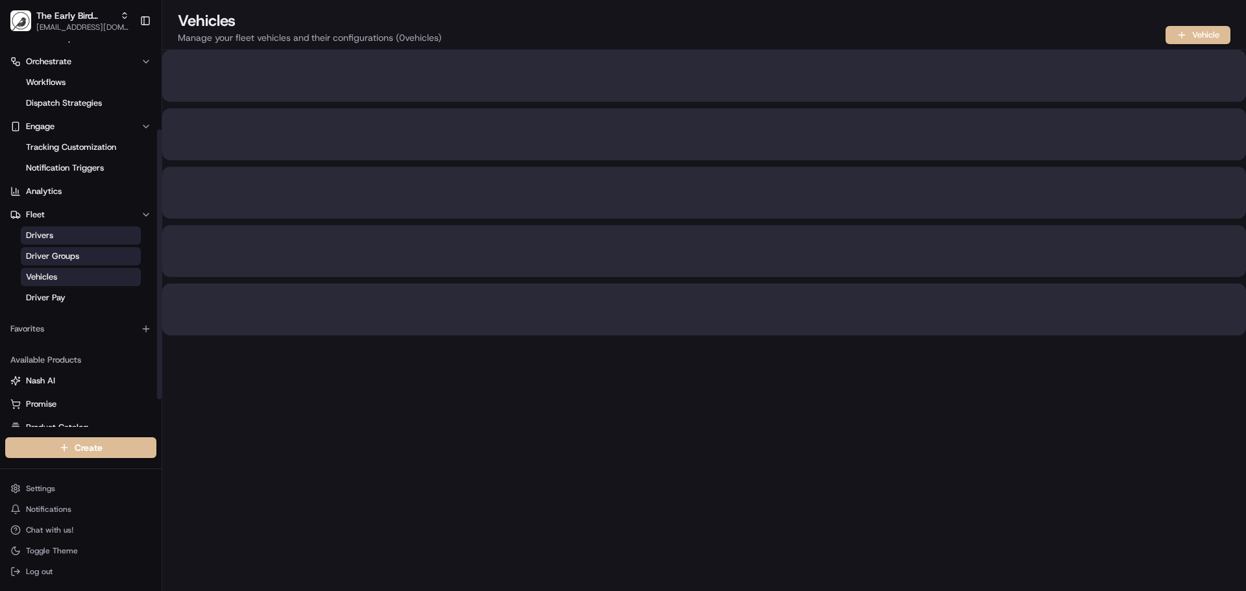
scroll to position [130, 0]
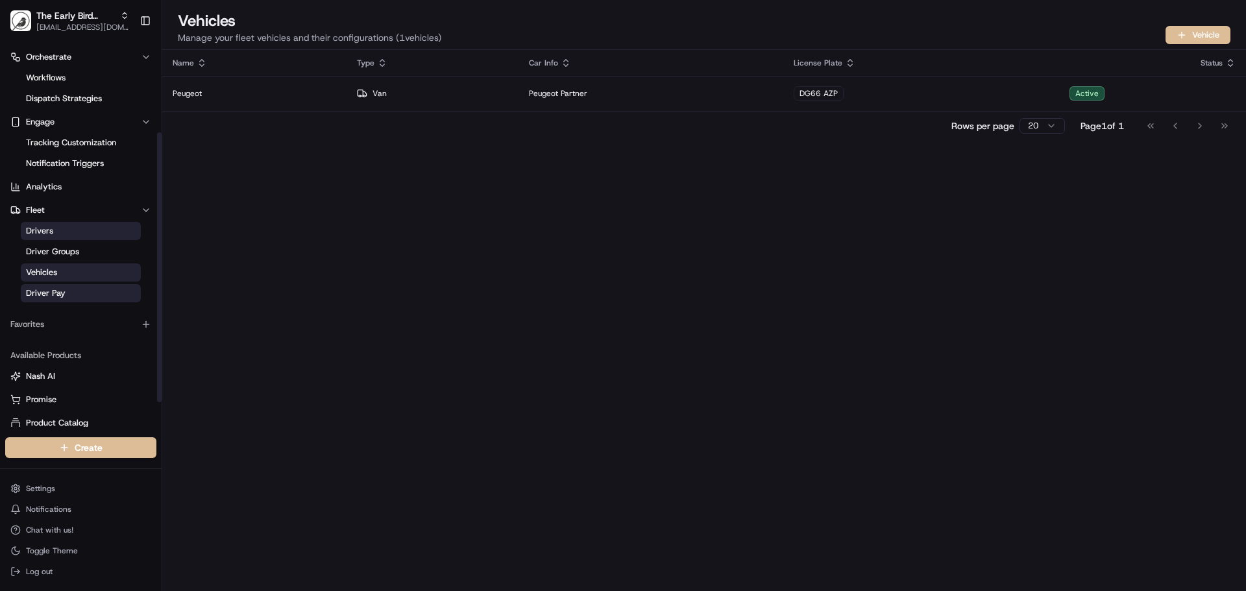
click at [76, 293] on link "Driver Pay" at bounding box center [81, 293] width 120 height 18
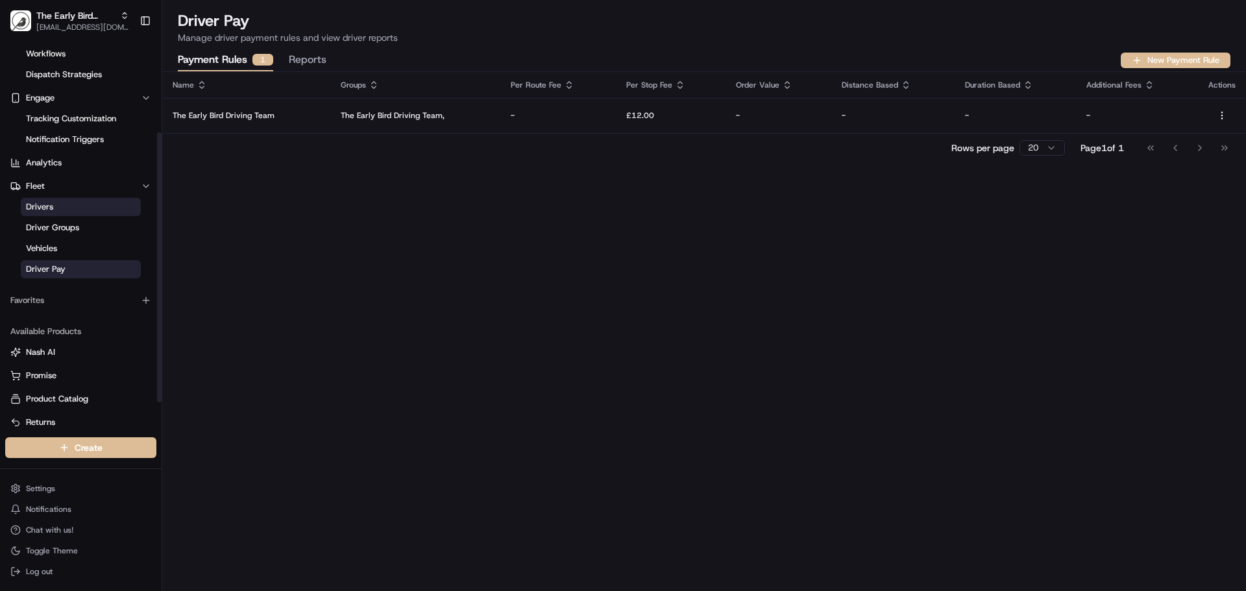
scroll to position [165, 0]
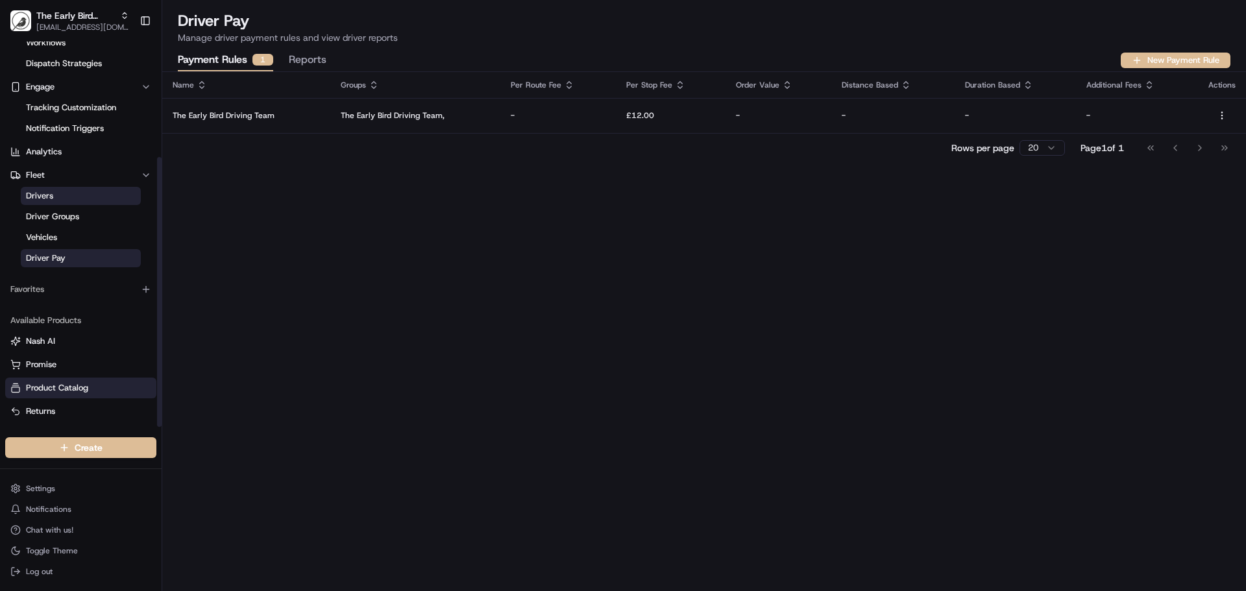
click at [77, 389] on span "Product Catalog" at bounding box center [57, 388] width 62 height 12
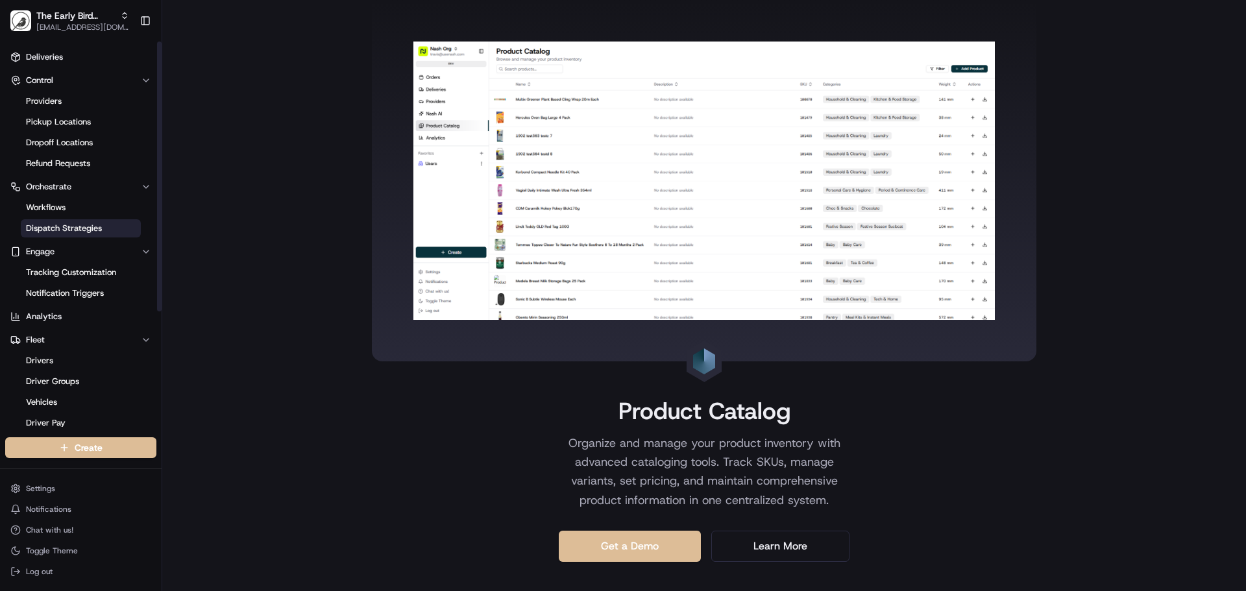
click at [56, 229] on span "Dispatch Strategies" at bounding box center [64, 229] width 76 height 12
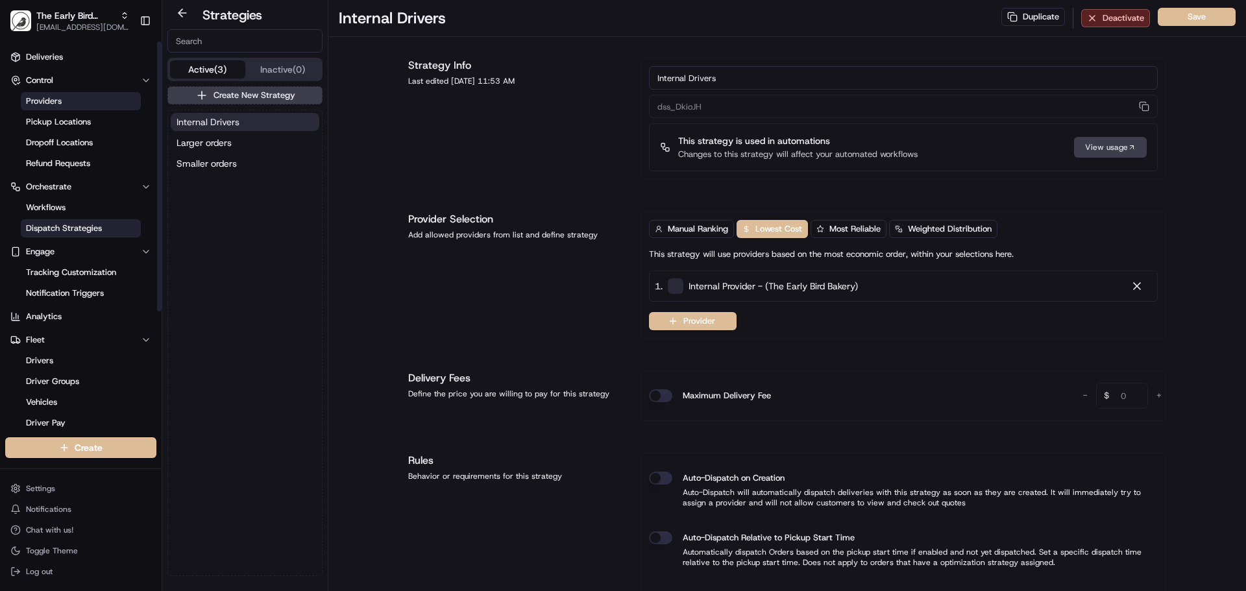
click at [47, 98] on span "Providers" at bounding box center [44, 101] width 36 height 12
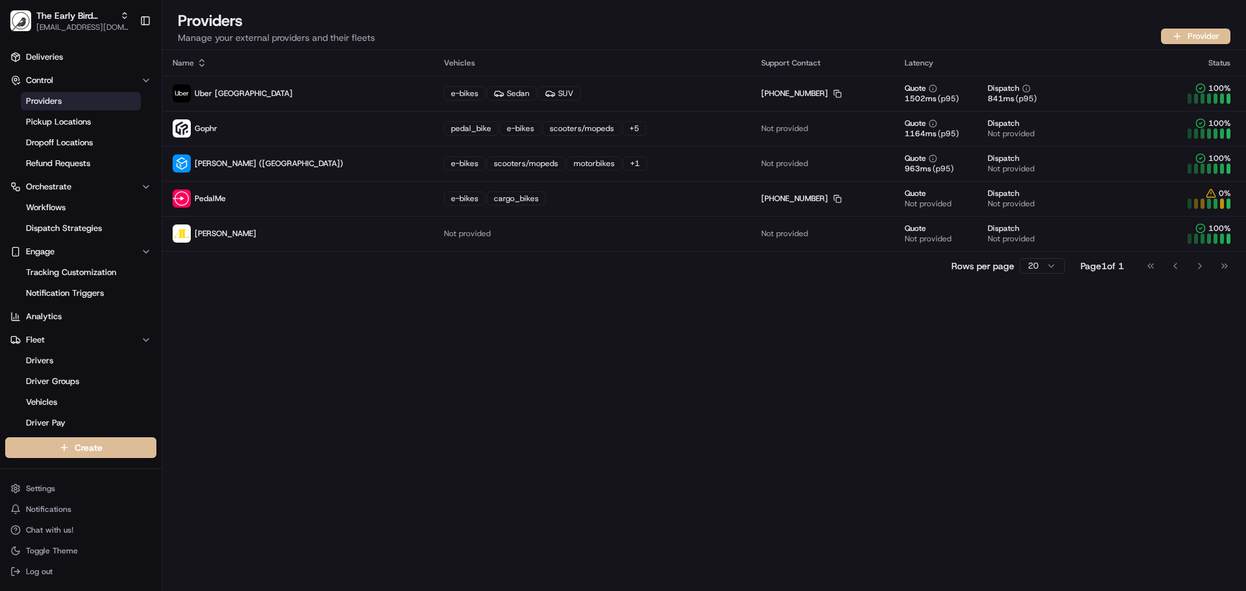
click at [354, 286] on div "Name Vehicles Support Contact Latency Status Uber [GEOGRAPHIC_DATA] e-bikes Sed…" at bounding box center [704, 320] width 1084 height 541
click at [49, 124] on span "Pickup Locations" at bounding box center [58, 122] width 65 height 12
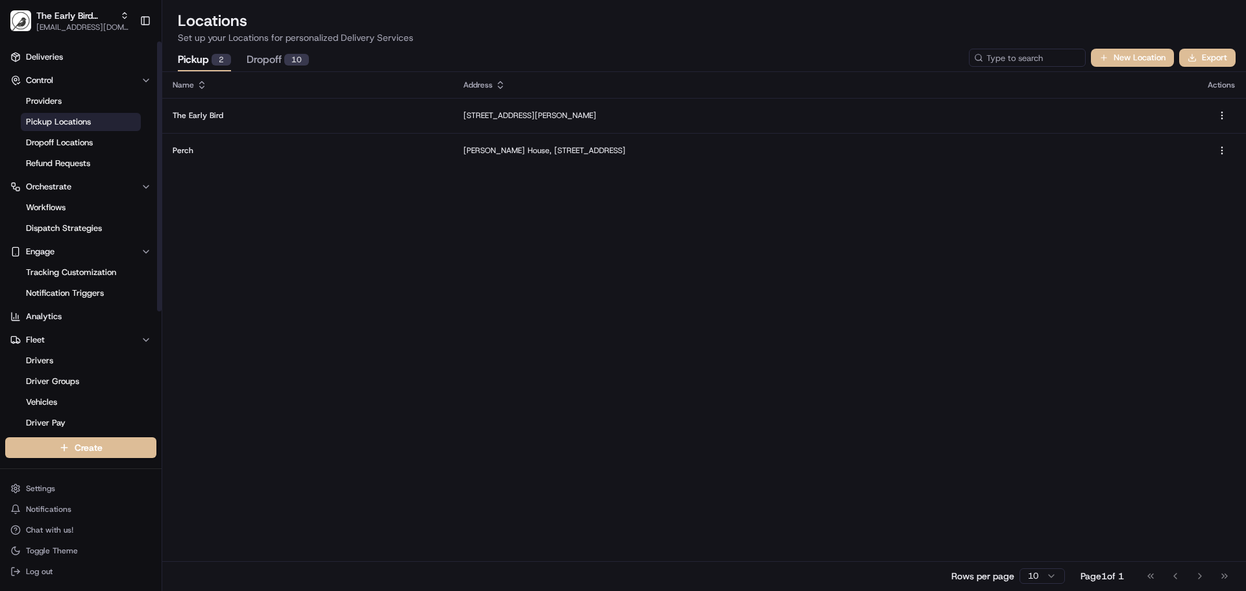
click at [288, 241] on div "Name Address Actions The Early Bird [STREET_ADDRESS][PERSON_NAME], [GEOGRAPHIC_…" at bounding box center [704, 331] width 1084 height 519
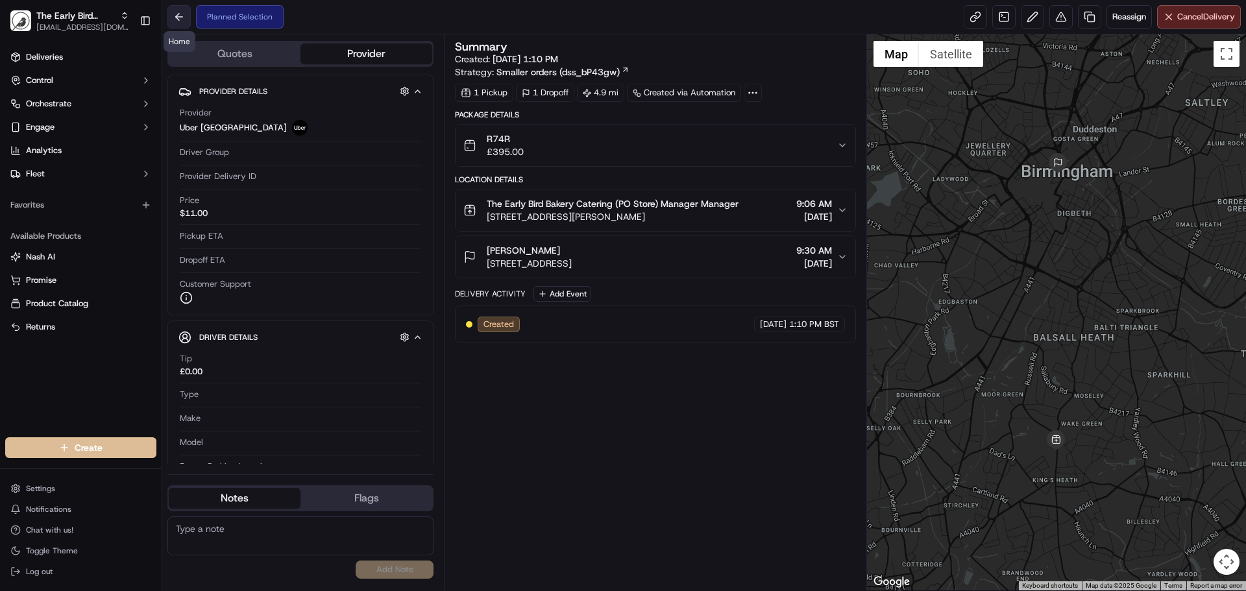
click at [172, 17] on button at bounding box center [178, 16] width 23 height 23
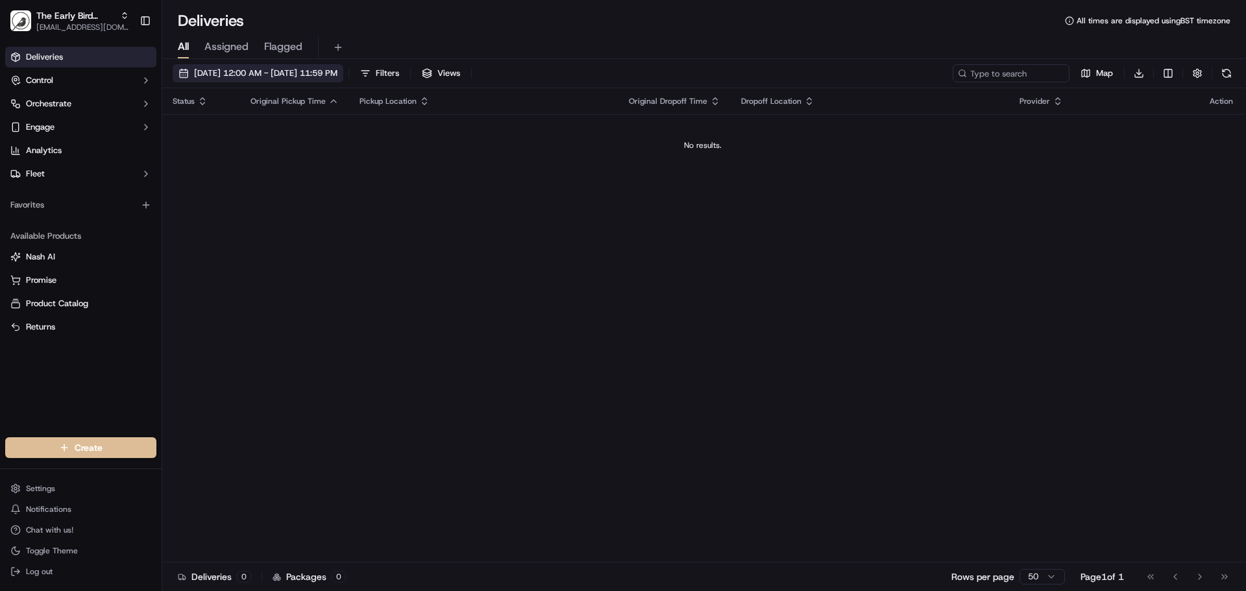
click at [336, 72] on span "[DATE] 12:00 AM - [DATE] 11:59 PM" at bounding box center [265, 73] width 143 height 12
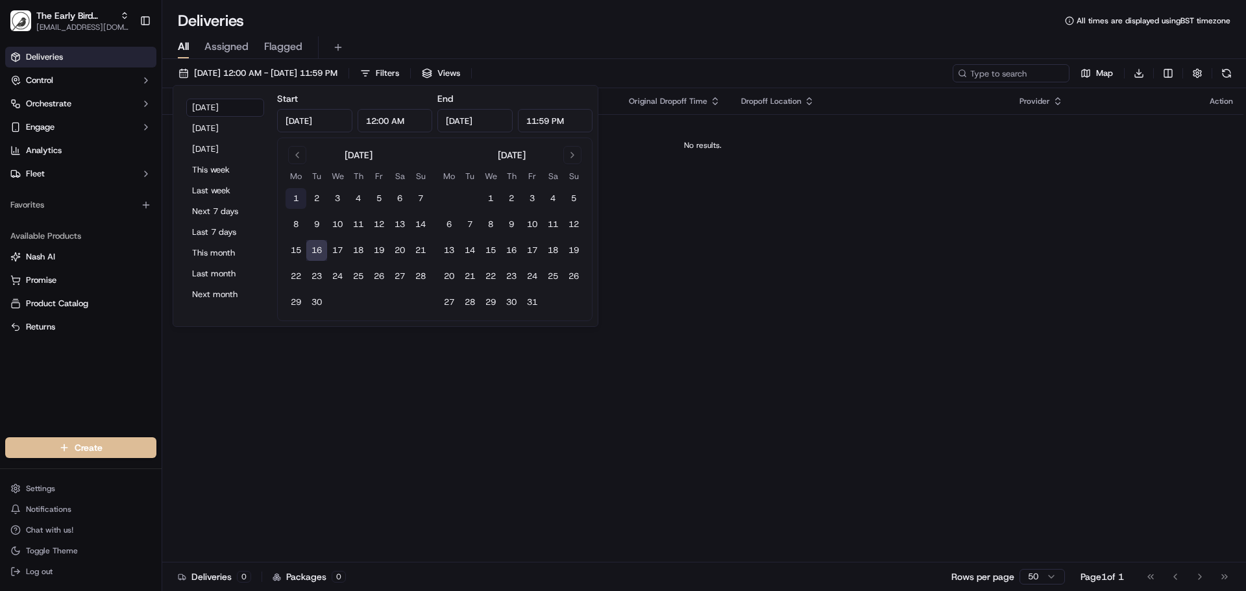
click at [296, 198] on button "1" at bounding box center [296, 198] width 21 height 21
type input "[DATE]"
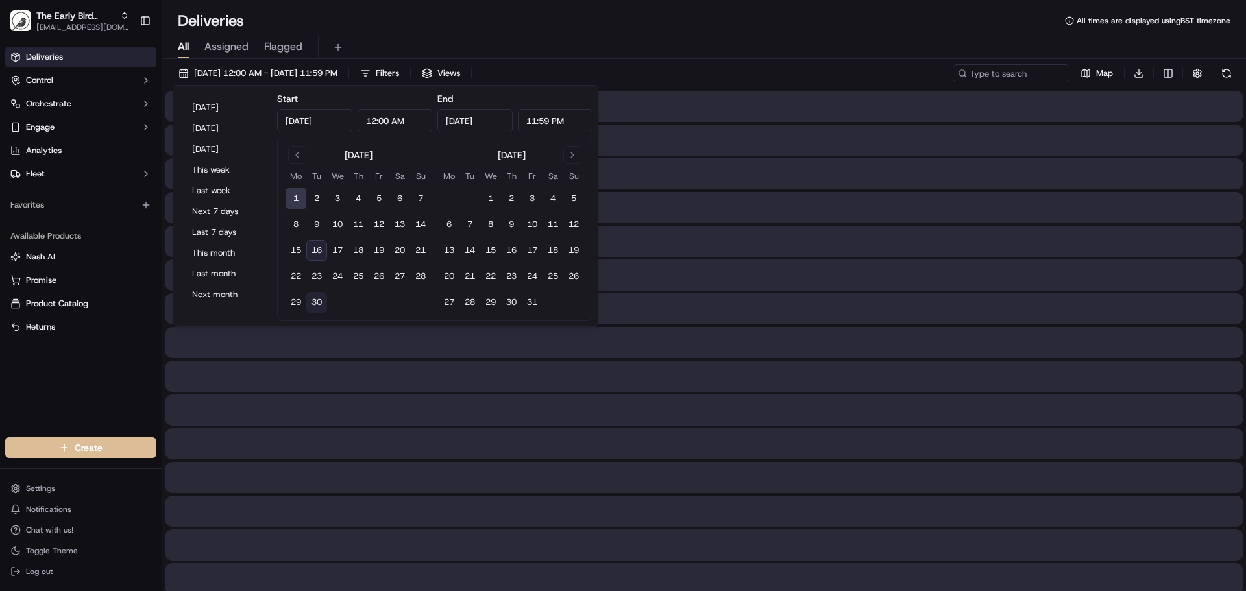
click at [311, 298] on button "30" at bounding box center [316, 302] width 21 height 21
type input "[DATE]"
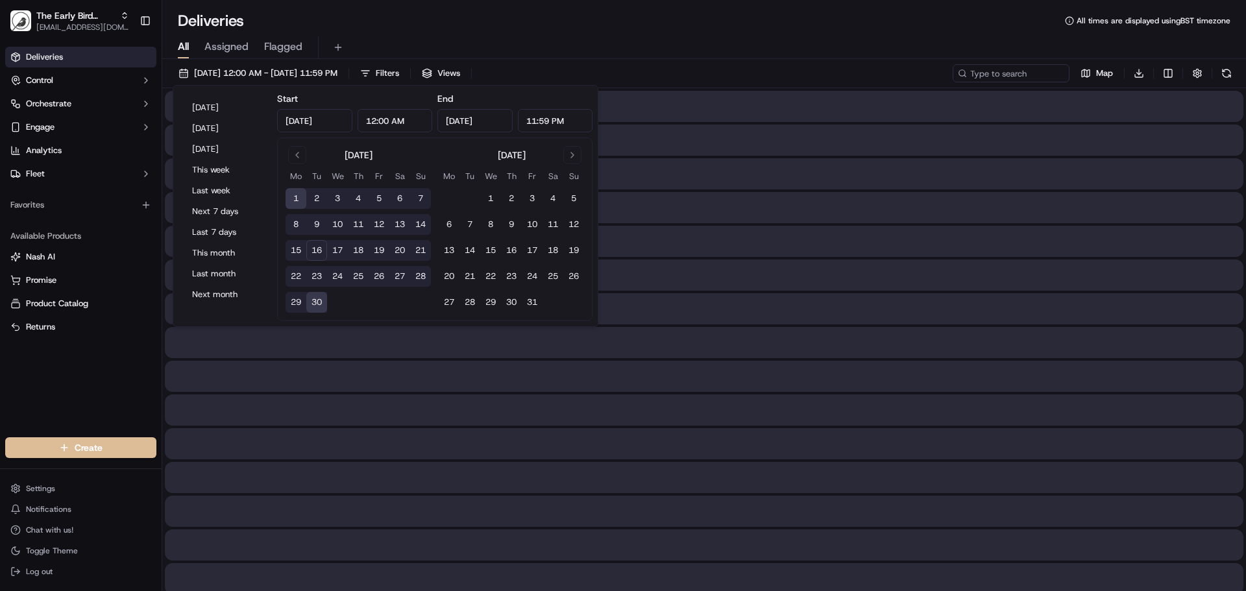
click at [628, 56] on div "All Assigned Flagged" at bounding box center [704, 47] width 1084 height 23
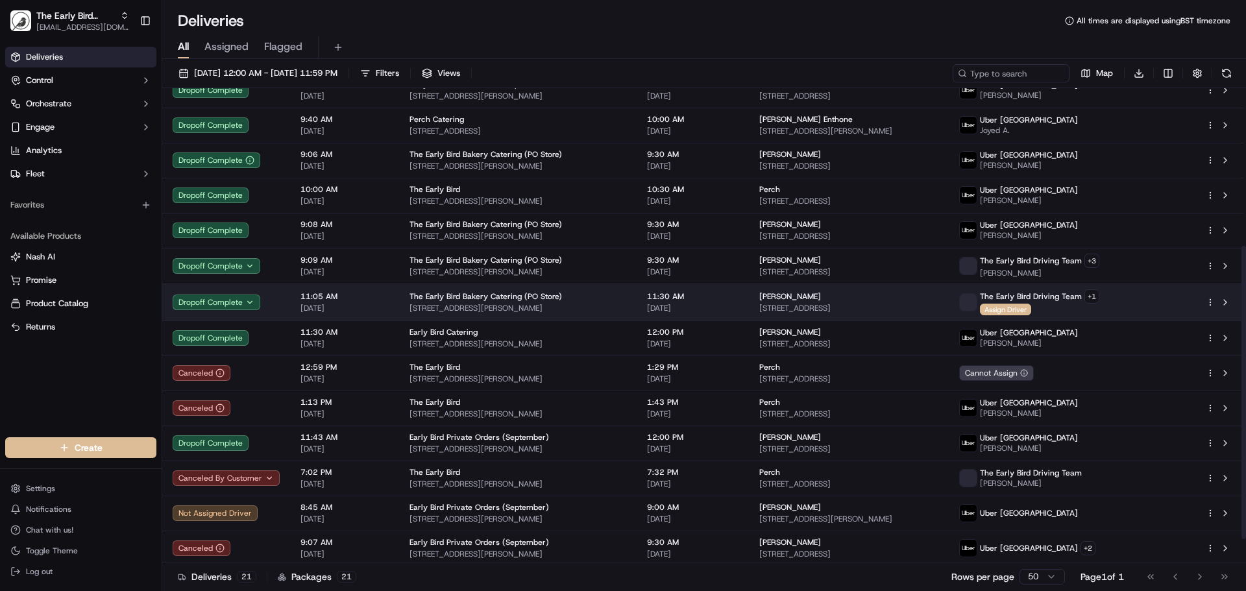
scroll to position [293, 0]
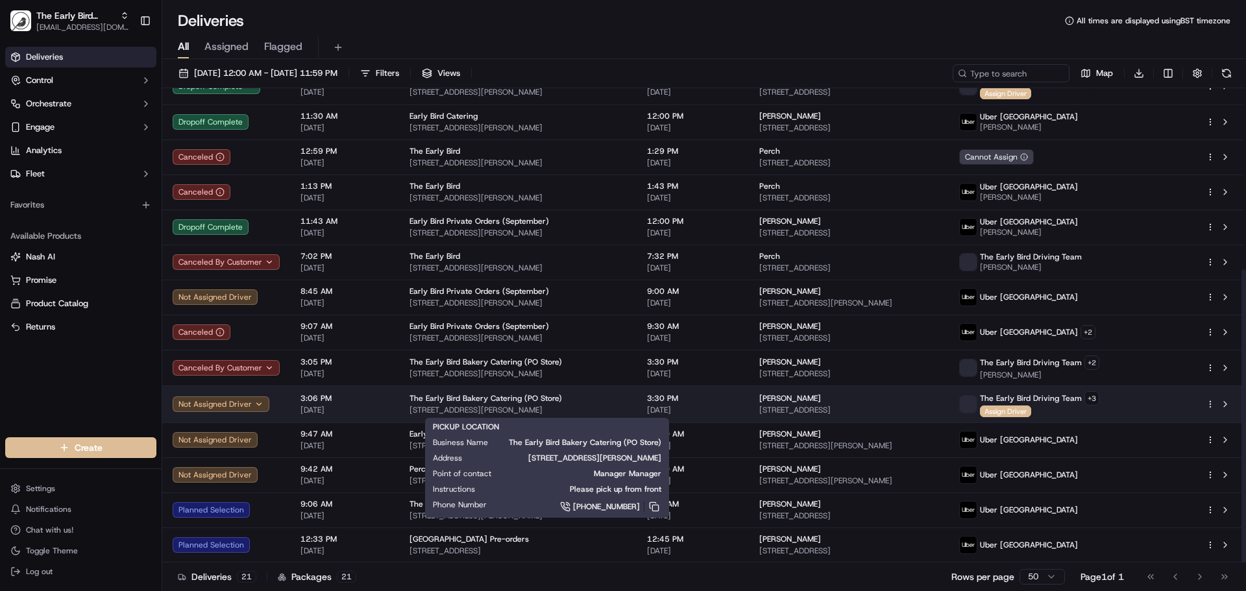
click at [626, 408] on span "[STREET_ADDRESS][PERSON_NAME]" at bounding box center [518, 410] width 217 height 10
